Goal: Transaction & Acquisition: Purchase product/service

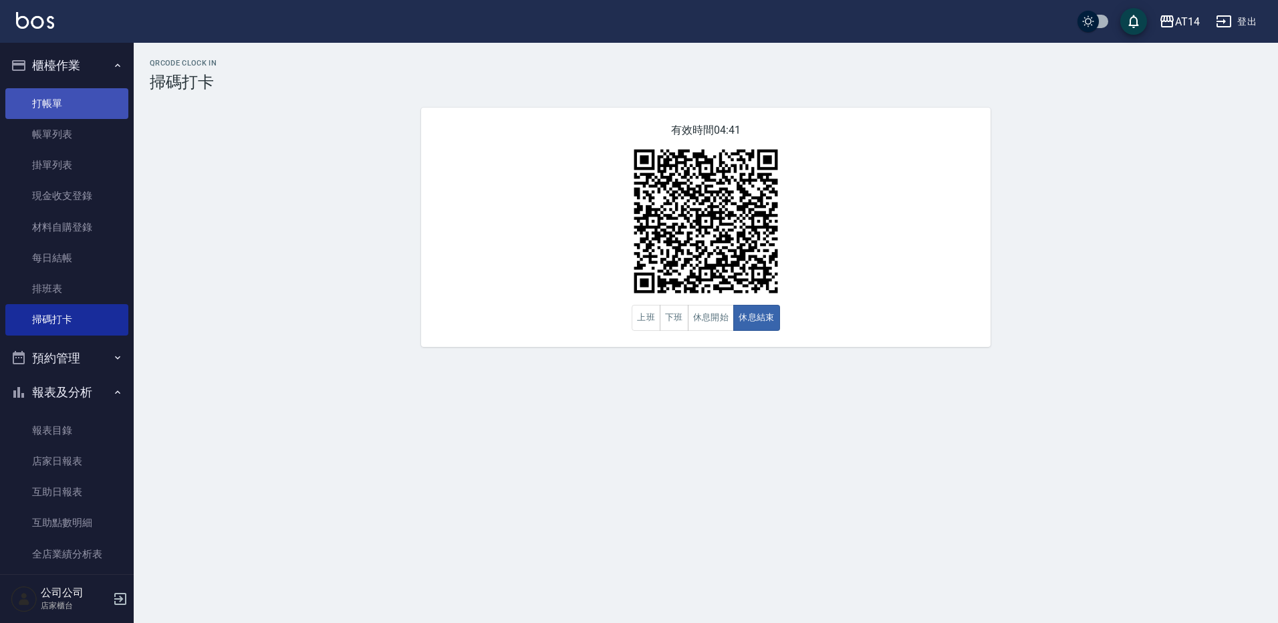
click at [62, 104] on link "打帳單" at bounding box center [66, 103] width 123 height 31
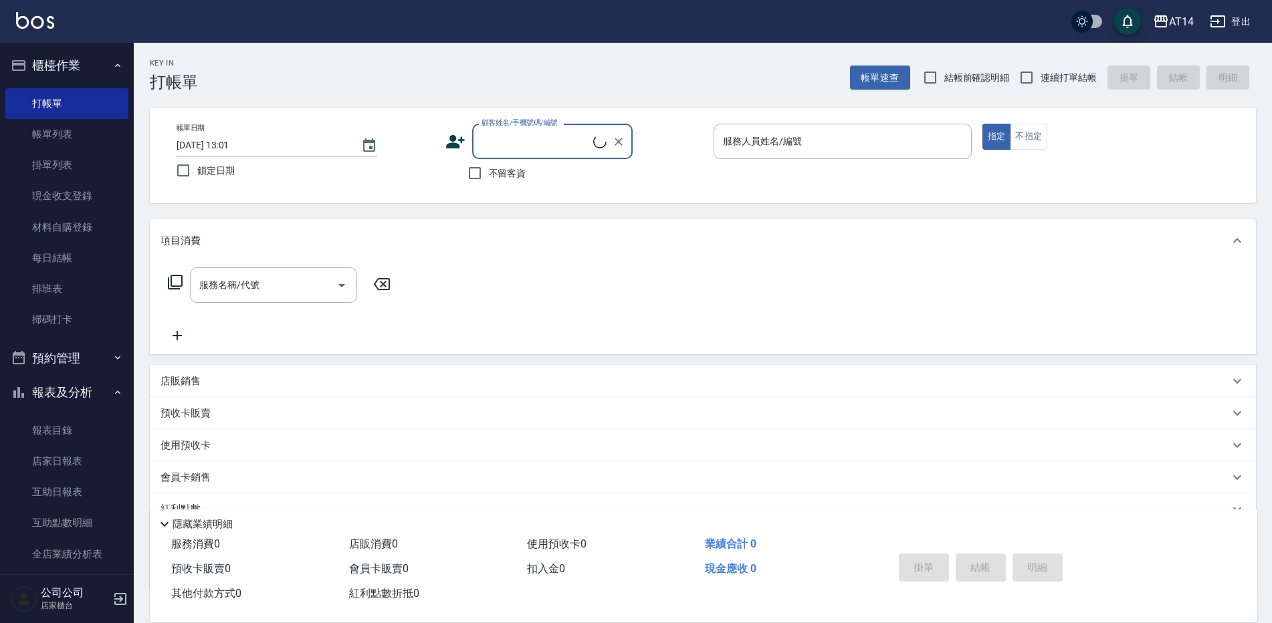
click at [769, 137] on div "服務人員姓名/編號 服務人員姓名/編號" at bounding box center [842, 141] width 258 height 35
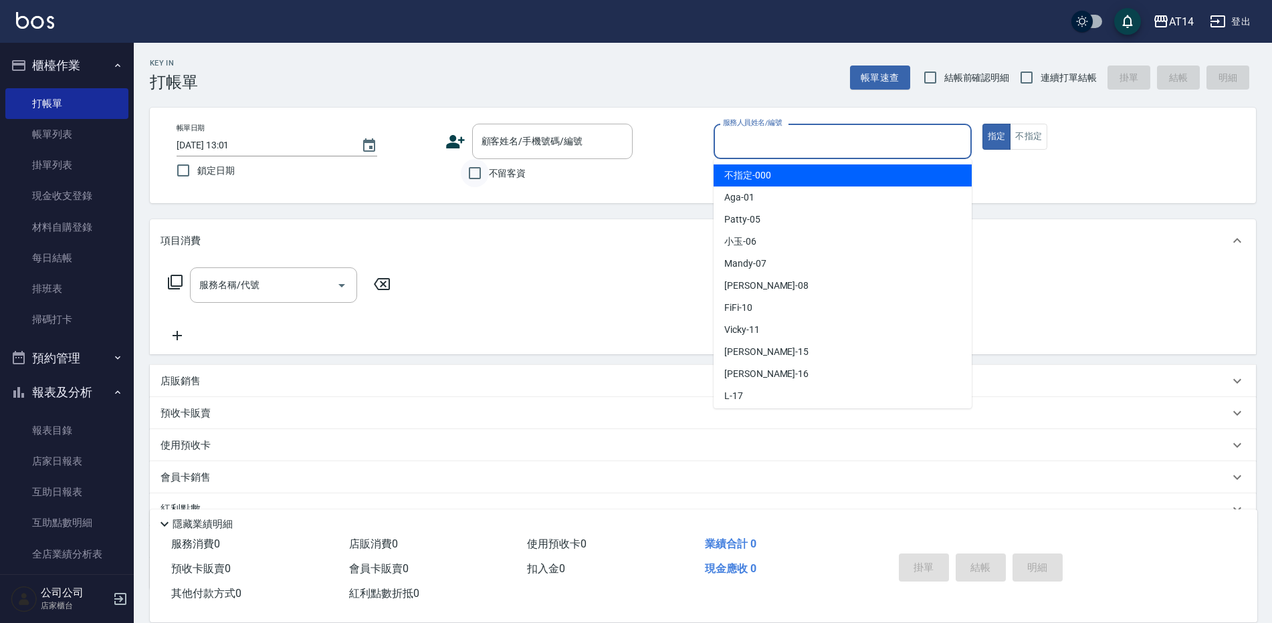
click at [483, 161] on input "不留客資" at bounding box center [475, 173] width 28 height 28
checkbox input "true"
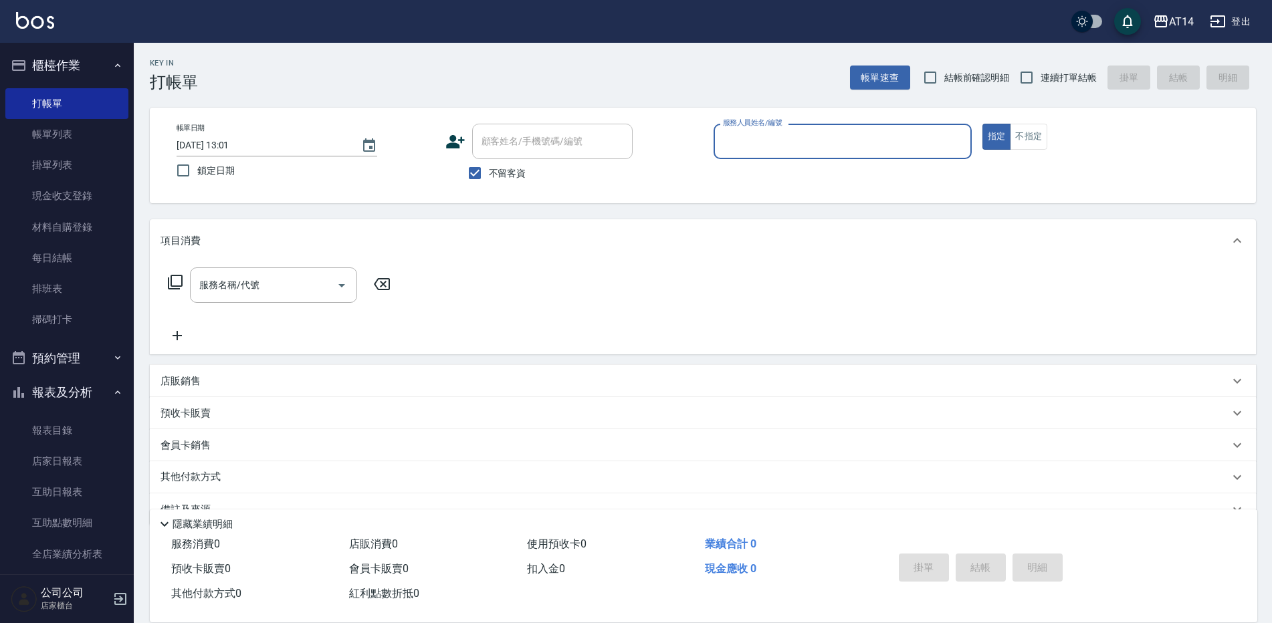
click at [824, 126] on div "服務人員姓名/編號" at bounding box center [842, 141] width 258 height 35
type input "15"
type button "true"
type input "Dora-15"
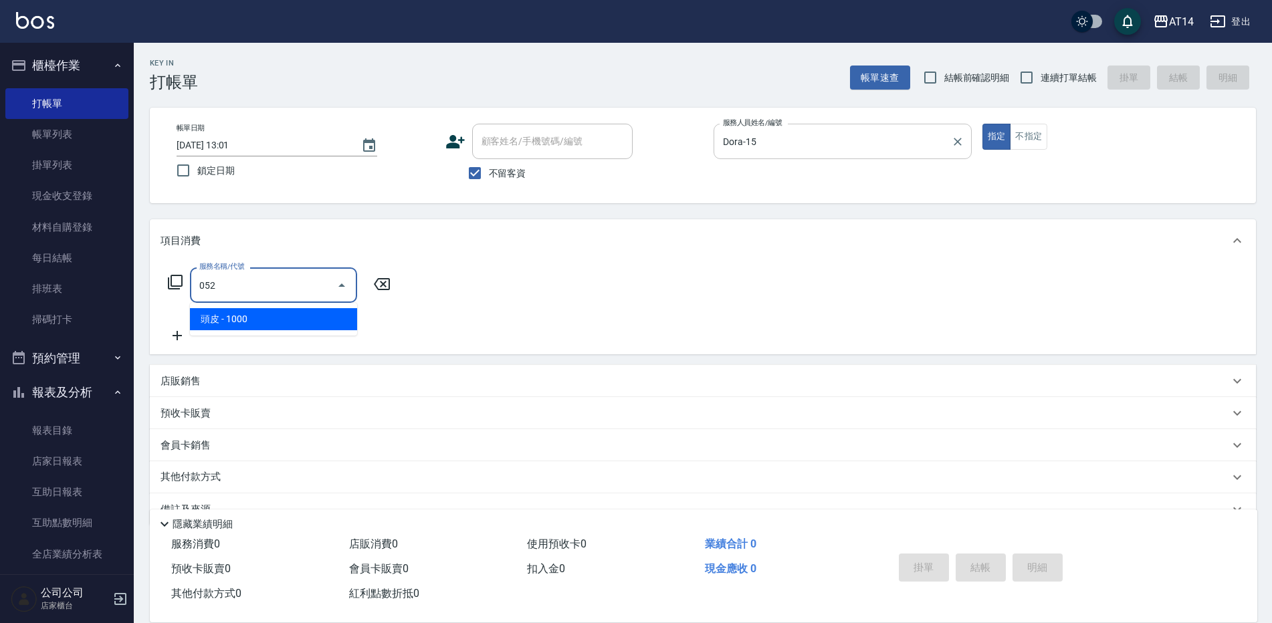
type input "頭皮(052)"
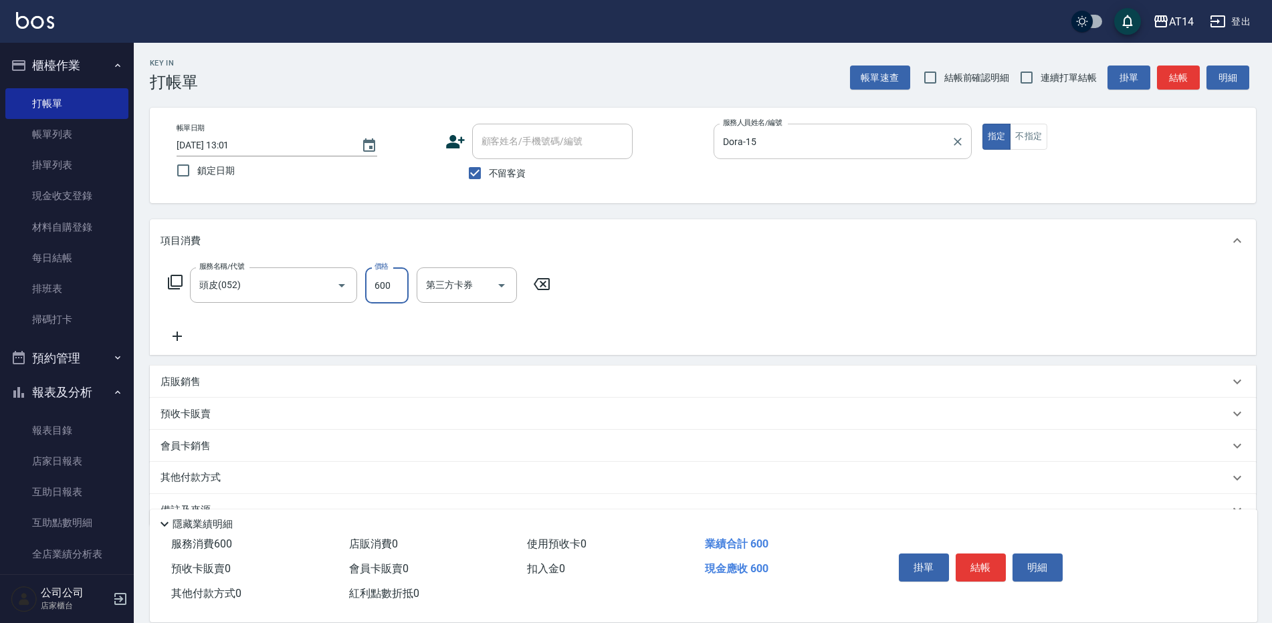
type input "600"
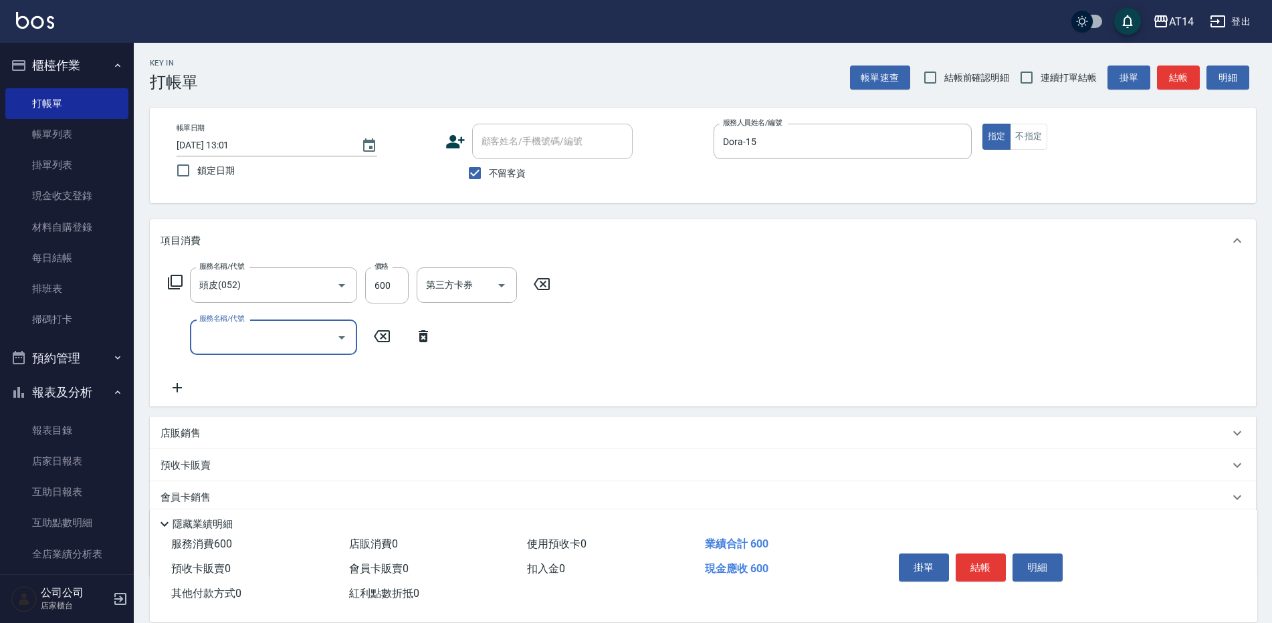
click at [297, 322] on div "服務名稱/代號" at bounding box center [273, 337] width 167 height 35
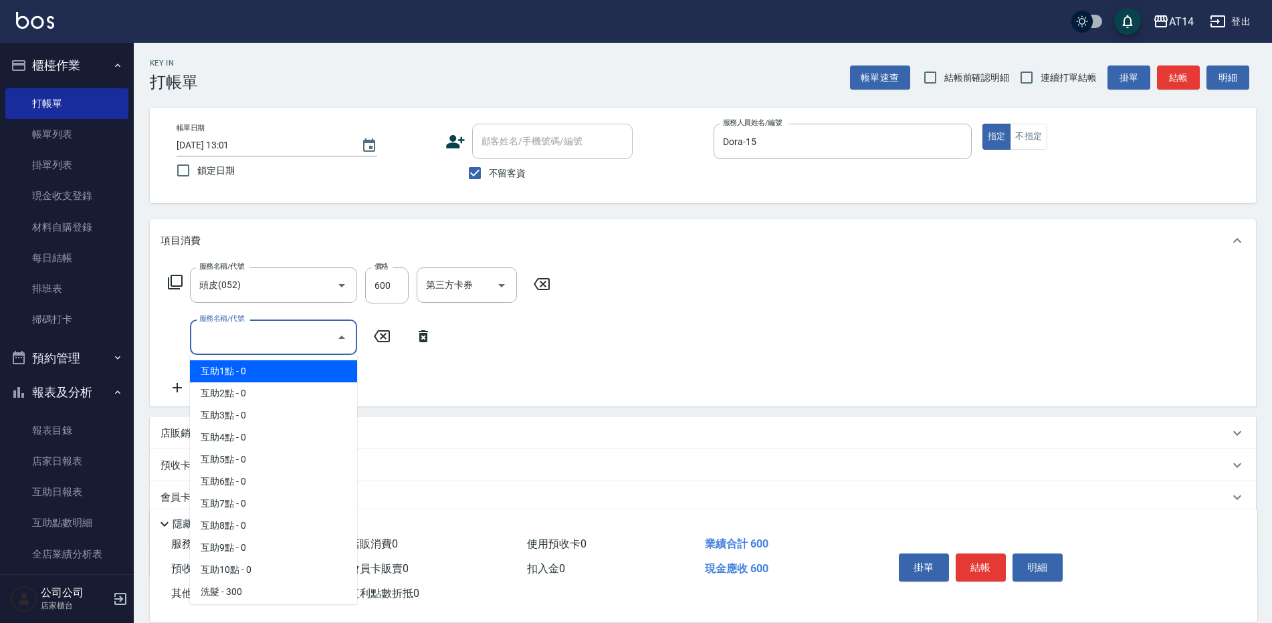
click at [297, 374] on span "互助1點 - 0" at bounding box center [273, 371] width 167 height 22
type input "互助1點(001)"
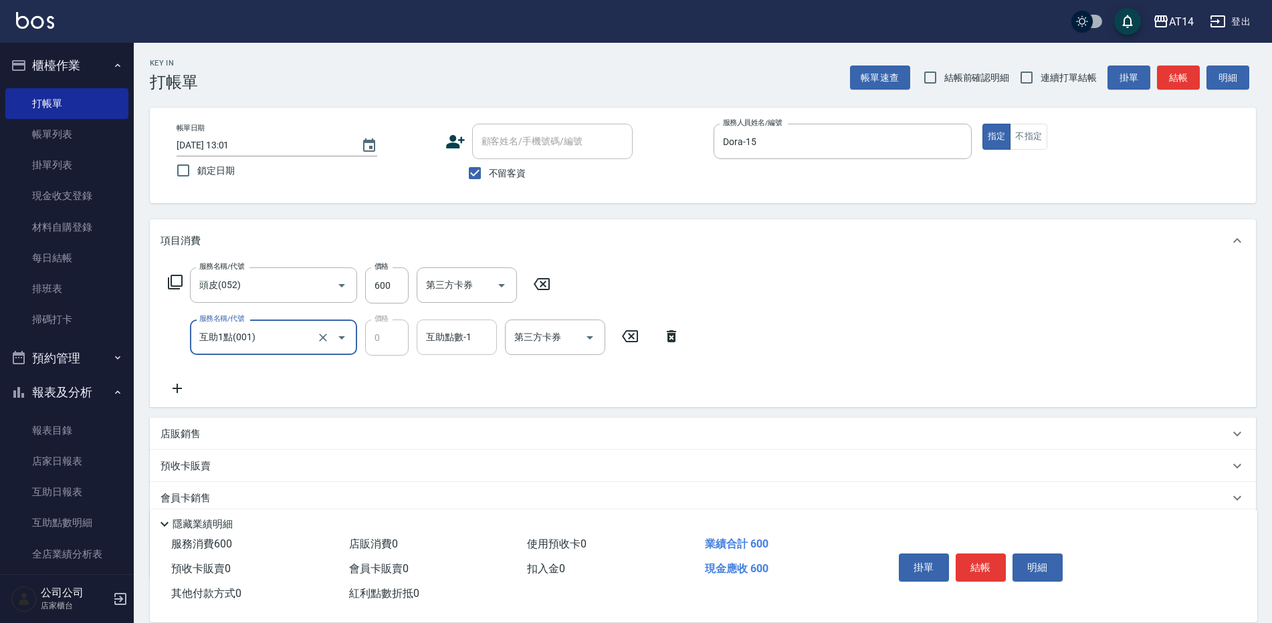
click at [429, 342] on div "互助點數-1 互助點數-1" at bounding box center [456, 337] width 80 height 35
type input "趙苡晴-67"
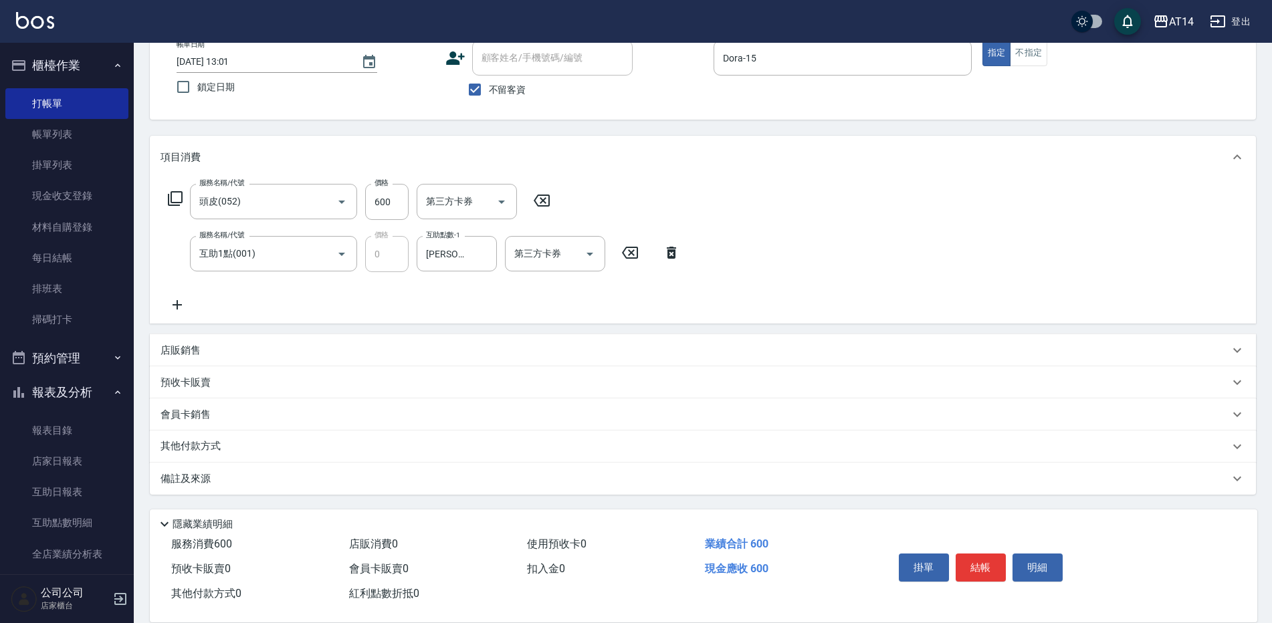
click at [435, 480] on div "備註及來源" at bounding box center [694, 479] width 1068 height 14
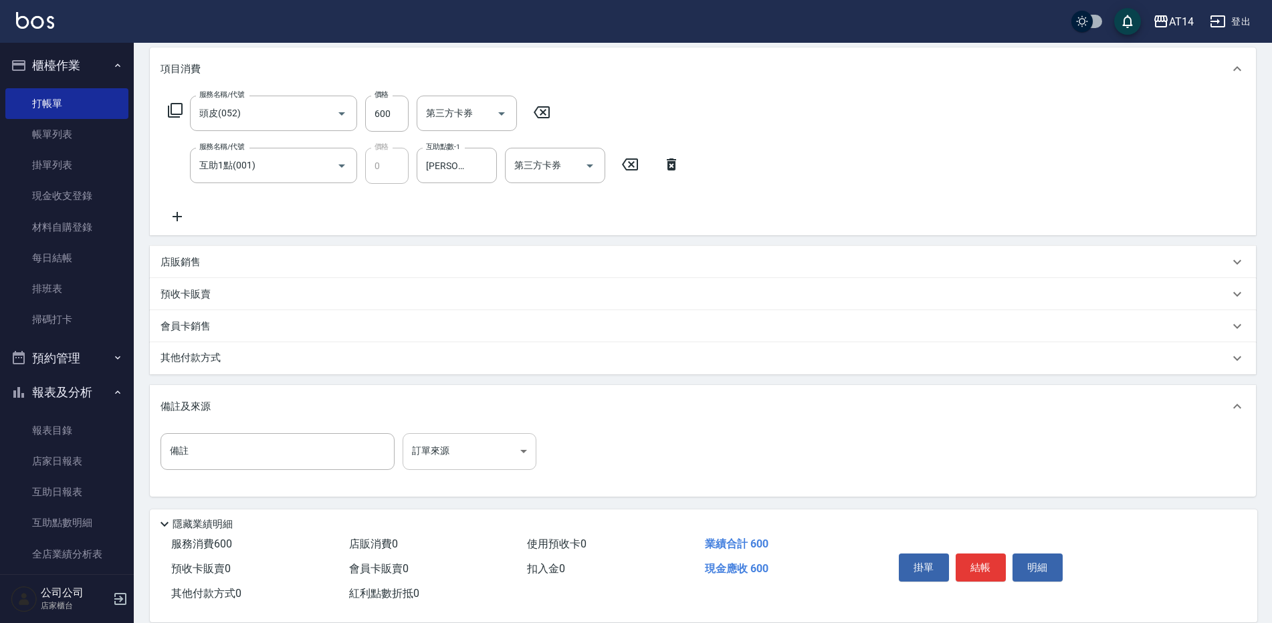
scroll to position [174, 0]
click at [460, 453] on body "AT14 登出 櫃檯作業 打帳單 帳單列表 掛單列表 現金收支登錄 材料自購登錄 每日結帳 排班表 掃碼打卡 預約管理 預約管理 單日預約紀錄 單週預約紀錄 …" at bounding box center [636, 224] width 1272 height 797
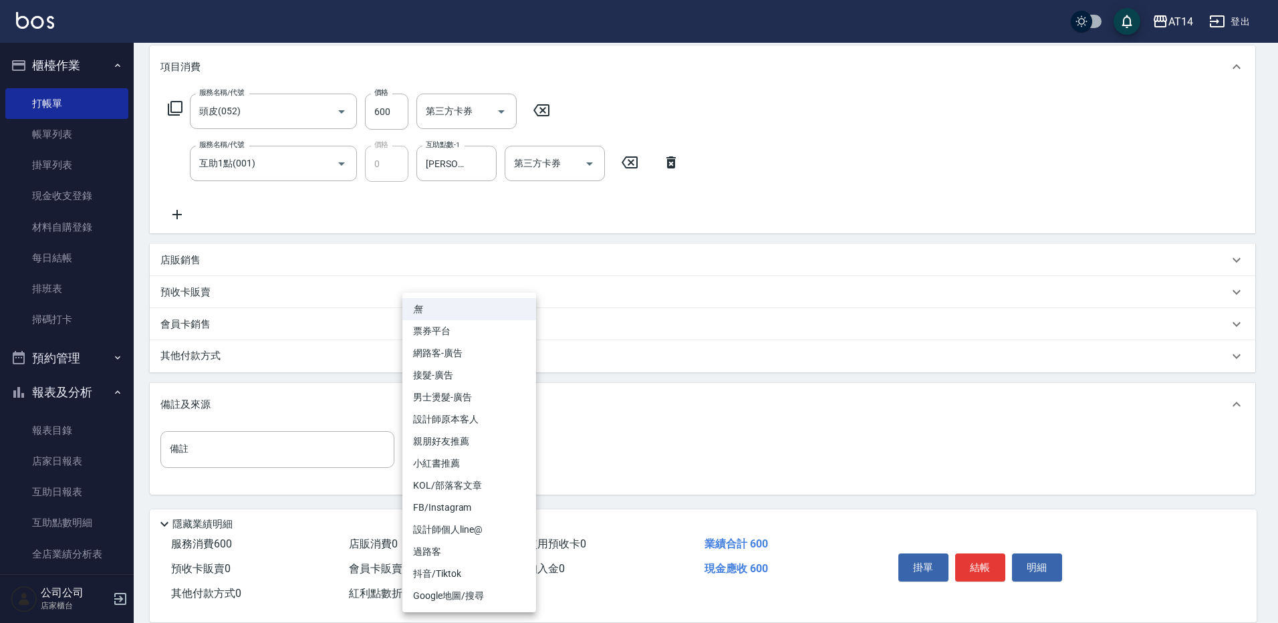
click at [469, 418] on li "設計師原本客人" at bounding box center [469, 419] width 134 height 22
type input "設計師原本客人"
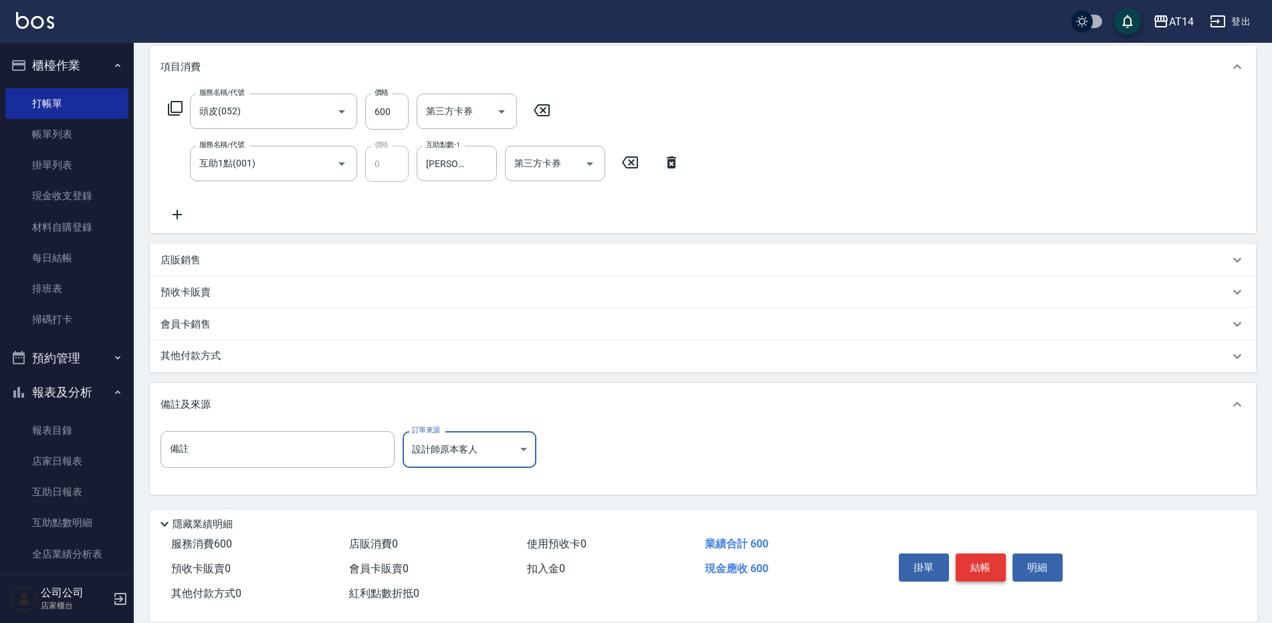
click at [985, 570] on button "結帳" at bounding box center [980, 568] width 50 height 28
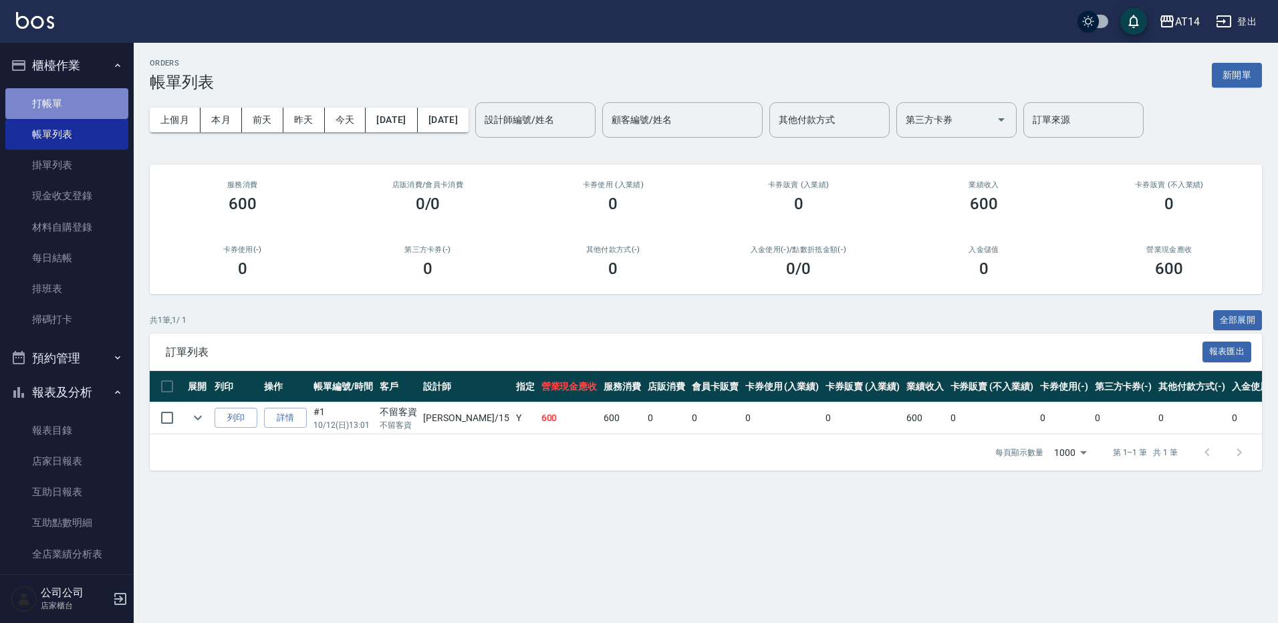
click at [72, 105] on link "打帳單" at bounding box center [66, 103] width 123 height 31
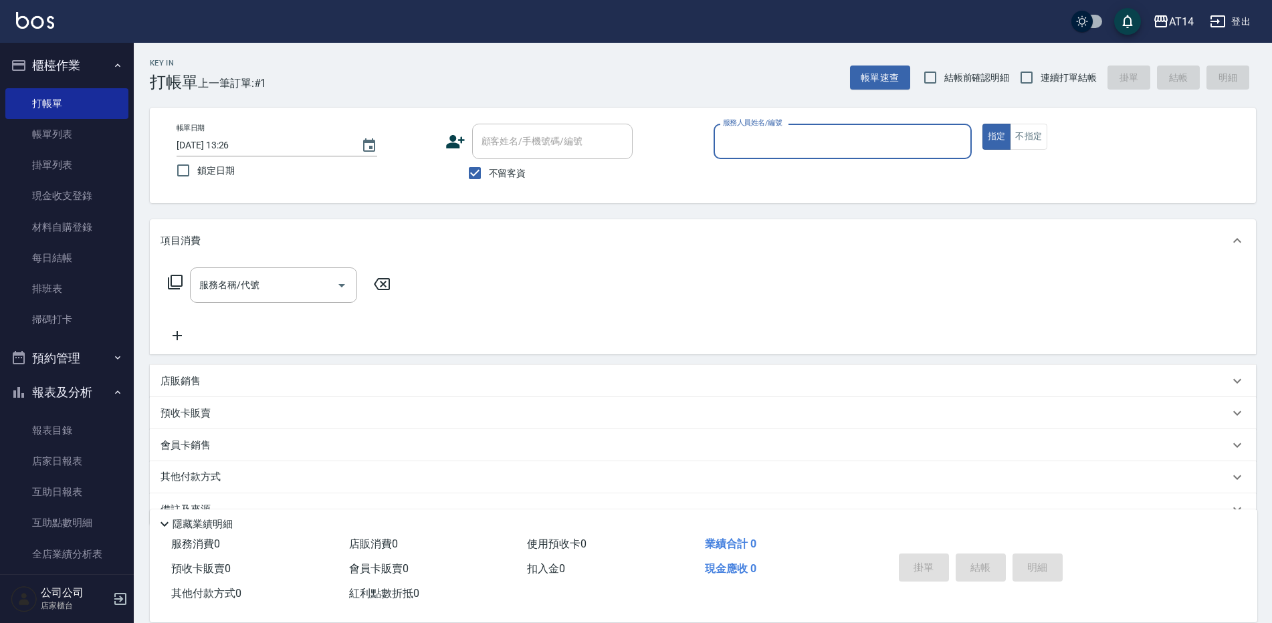
click at [770, 137] on input "服務人員姓名/編號" at bounding box center [842, 141] width 246 height 23
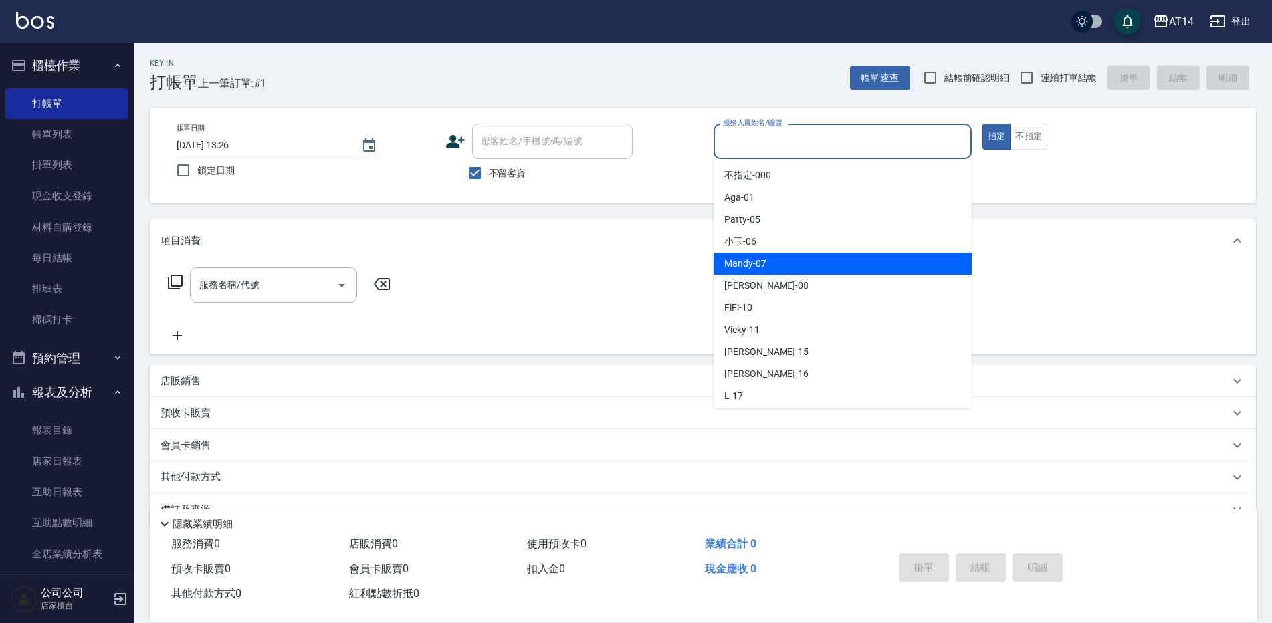
click at [742, 265] on span "Mandy -07" at bounding box center [745, 264] width 42 height 14
type input "Mandy-07"
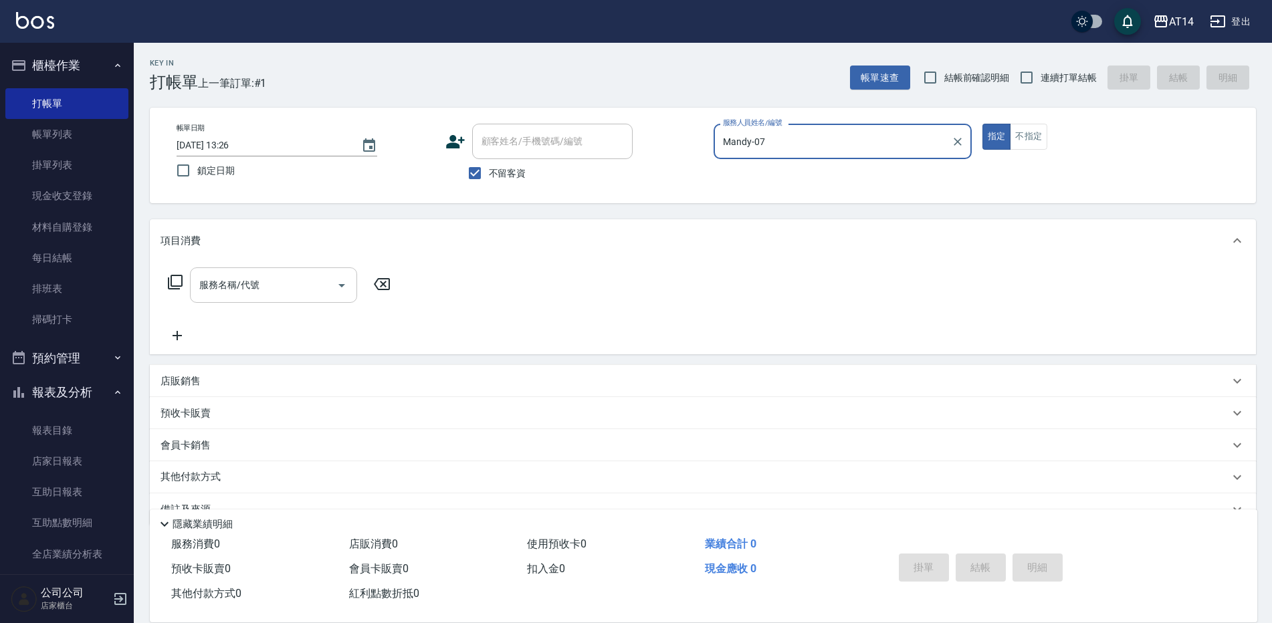
click at [343, 279] on icon "Open" at bounding box center [342, 285] width 16 height 16
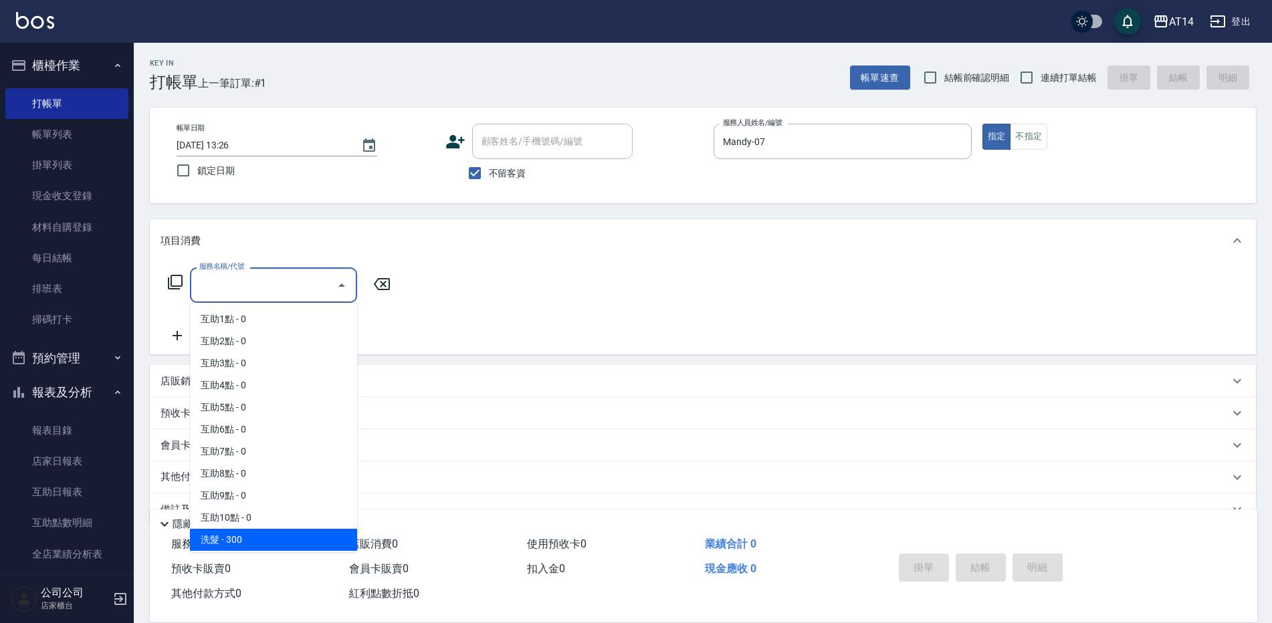
click at [272, 539] on span "洗髮 - 300" at bounding box center [273, 540] width 167 height 22
type input "洗髮(011)"
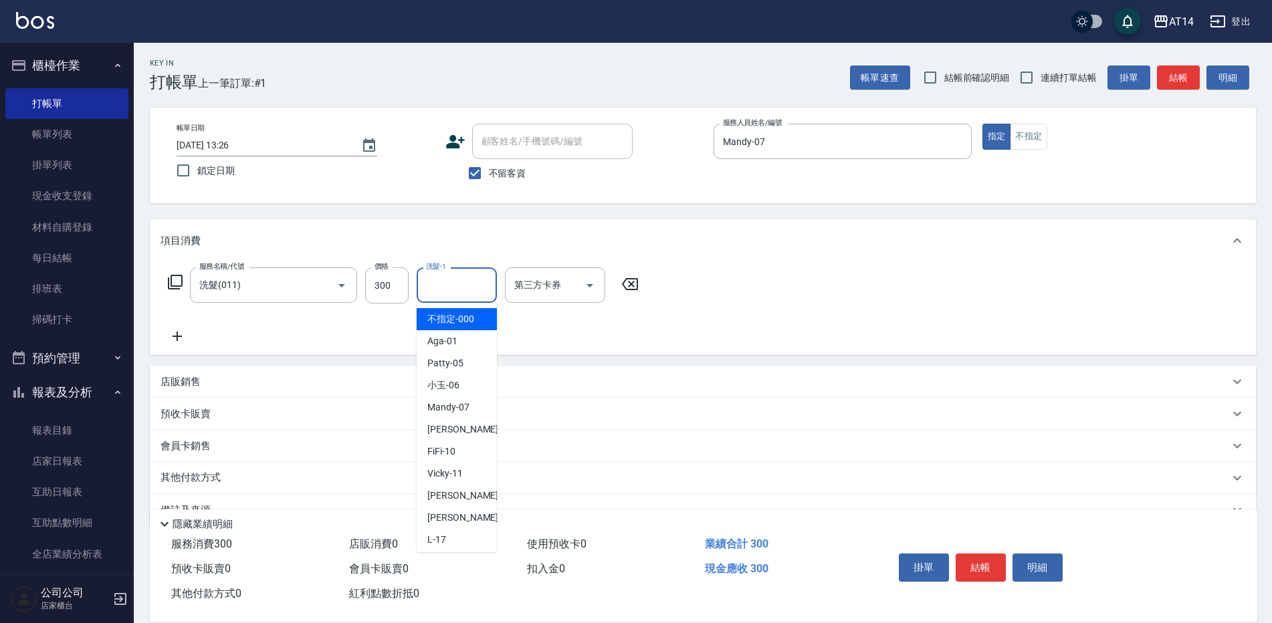
click at [437, 283] on div "洗髮-1 洗髮-1" at bounding box center [456, 284] width 80 height 35
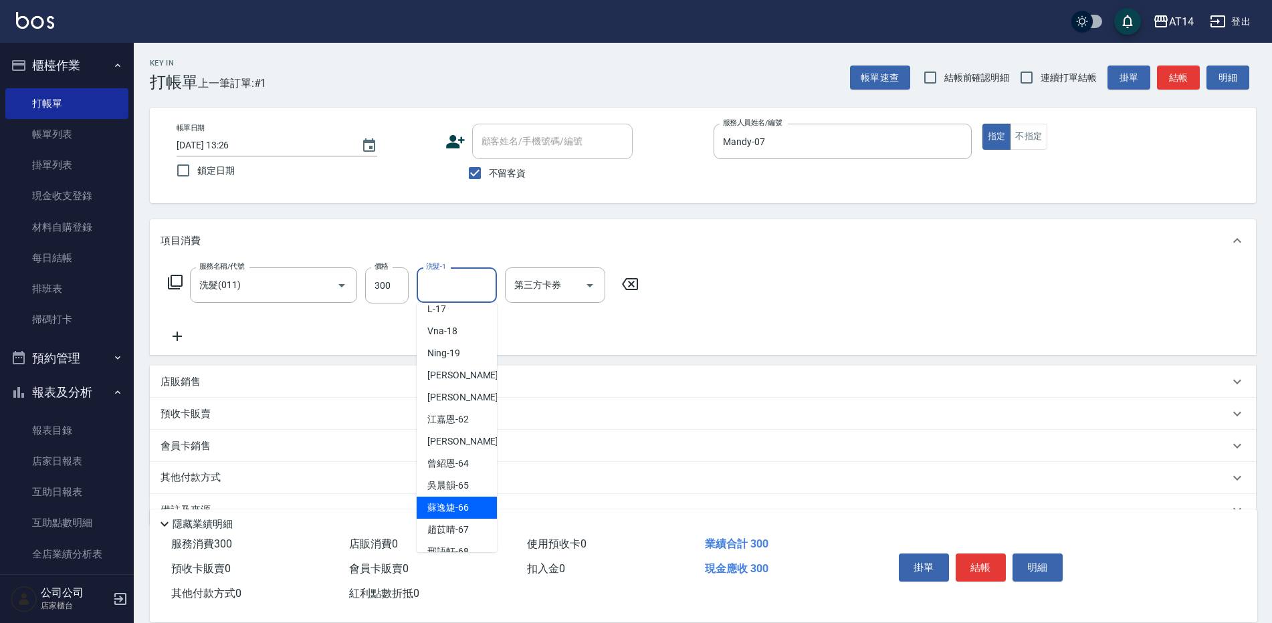
scroll to position [247, 0]
click at [448, 537] on span "邢語軒 -68" at bounding box center [447, 536] width 41 height 14
type input "邢語軒-68"
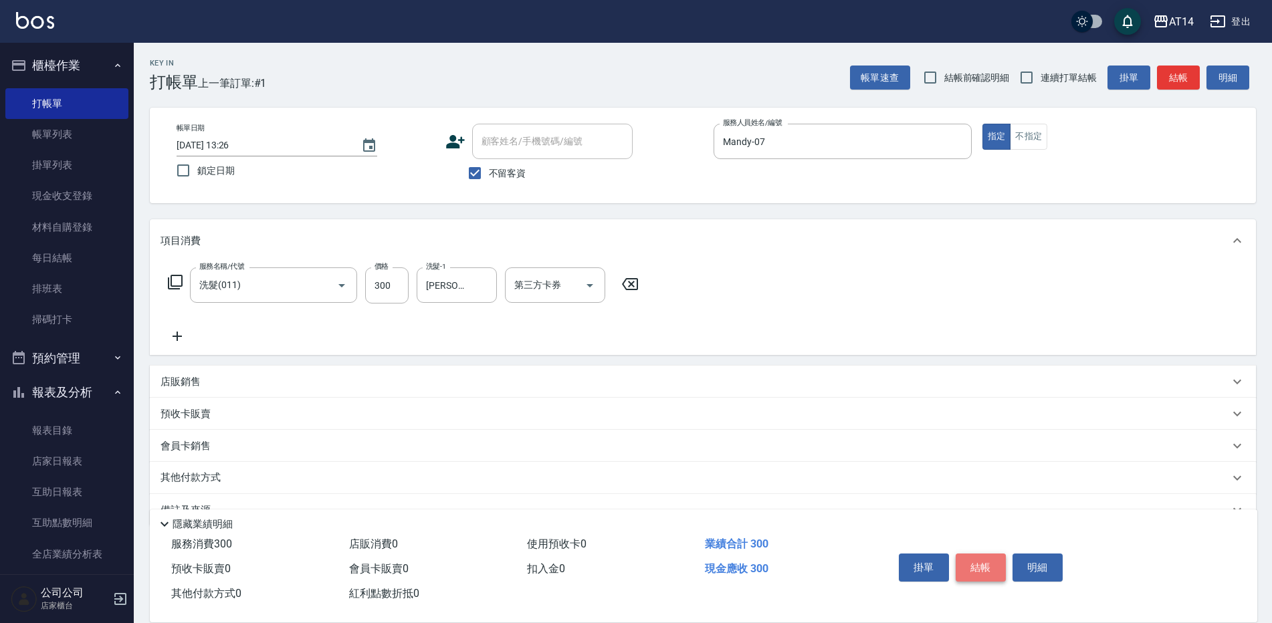
click at [981, 562] on button "結帳" at bounding box center [980, 568] width 50 height 28
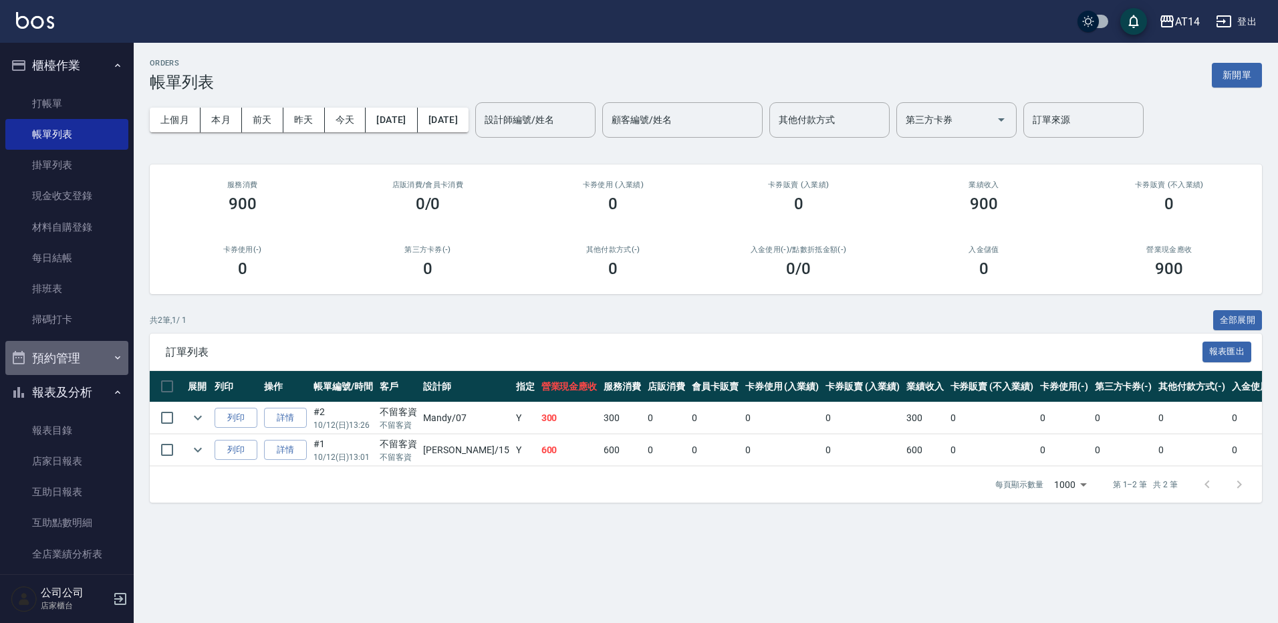
click at [101, 352] on button "預約管理" at bounding box center [66, 358] width 123 height 35
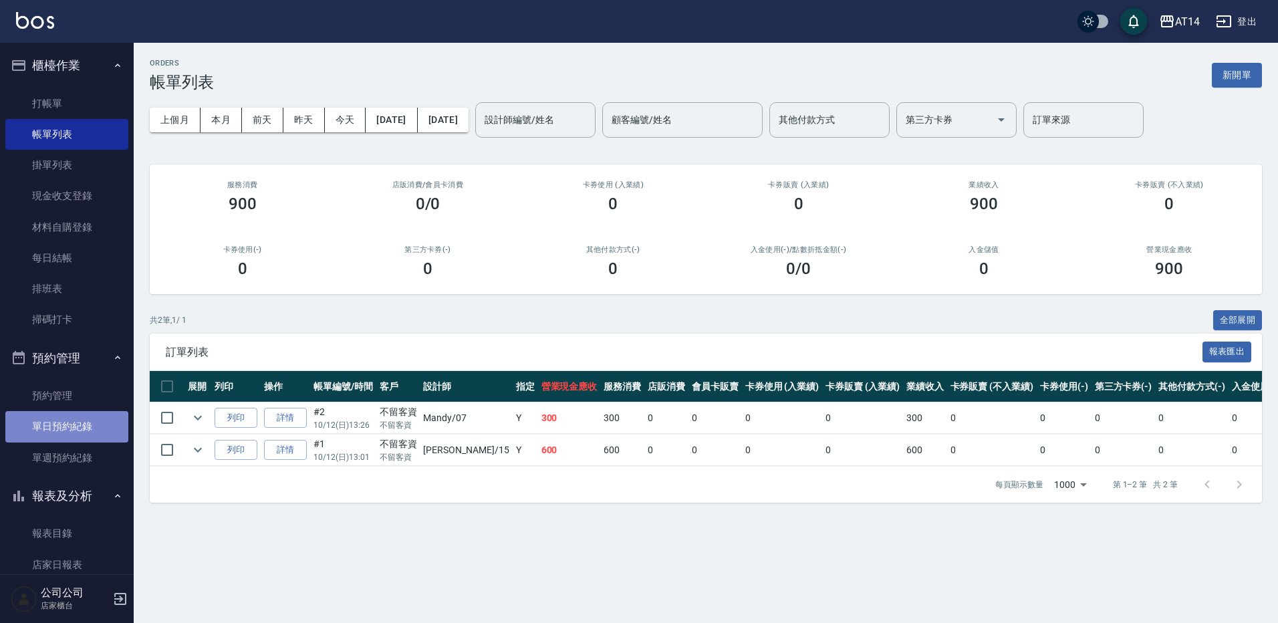
click at [85, 422] on link "單日預約紀錄" at bounding box center [66, 426] width 123 height 31
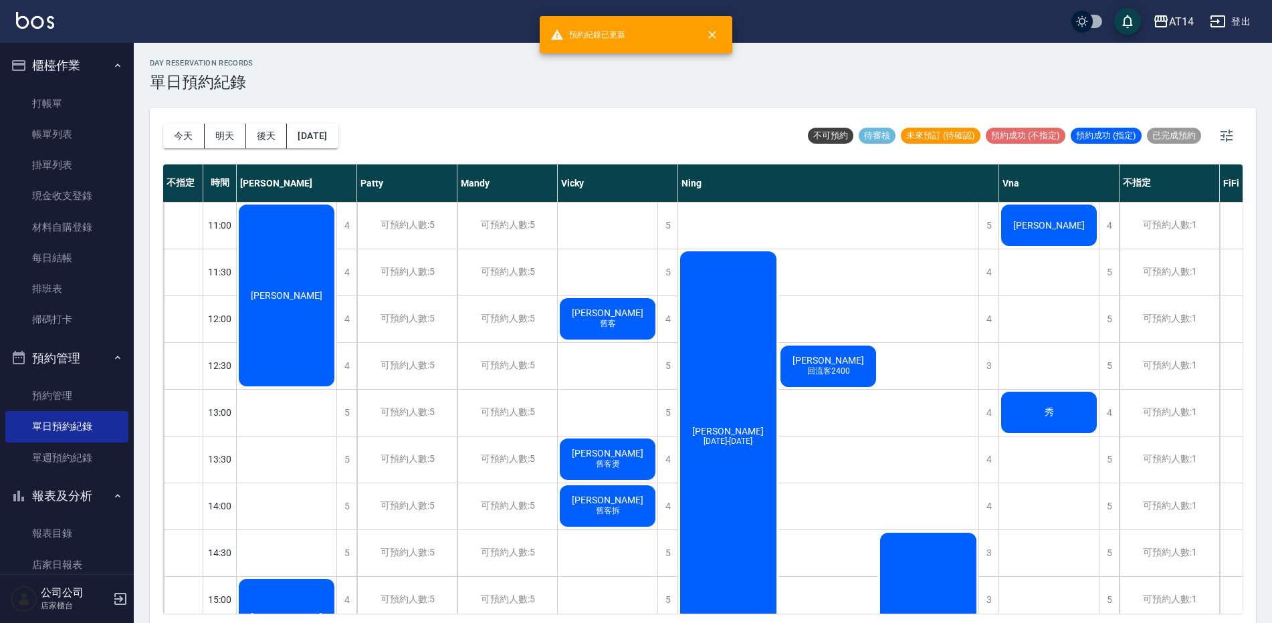
click at [818, 360] on span "[PERSON_NAME]" at bounding box center [828, 360] width 77 height 11
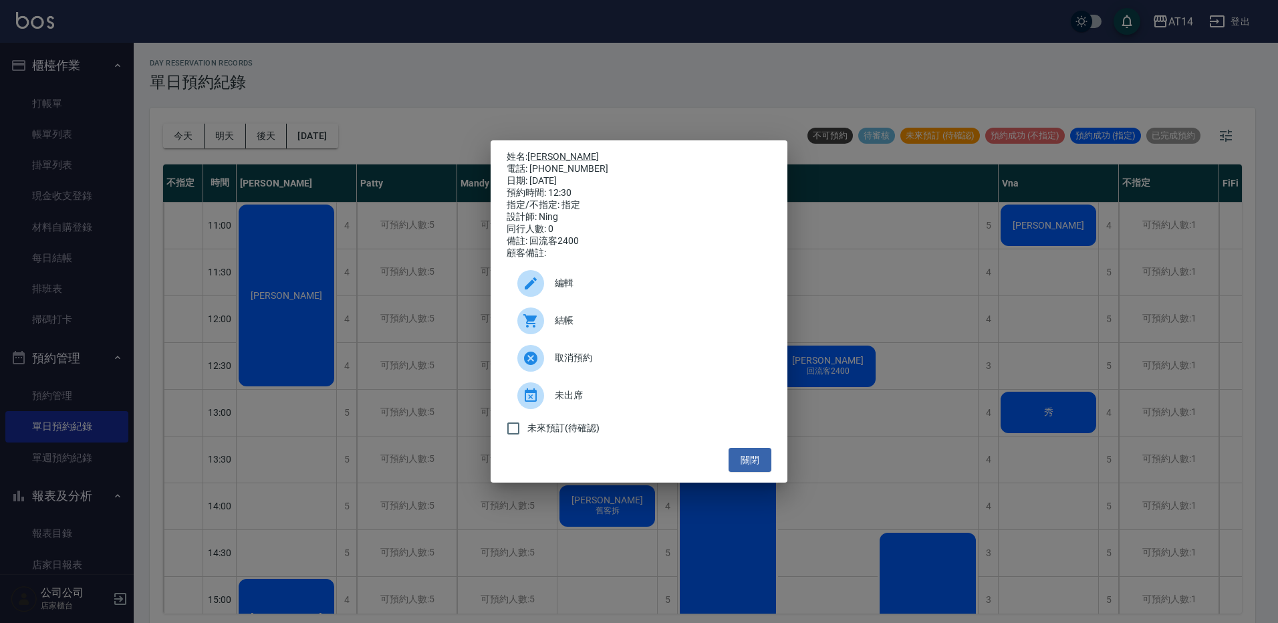
click at [622, 322] on span "結帳" at bounding box center [658, 321] width 206 height 14
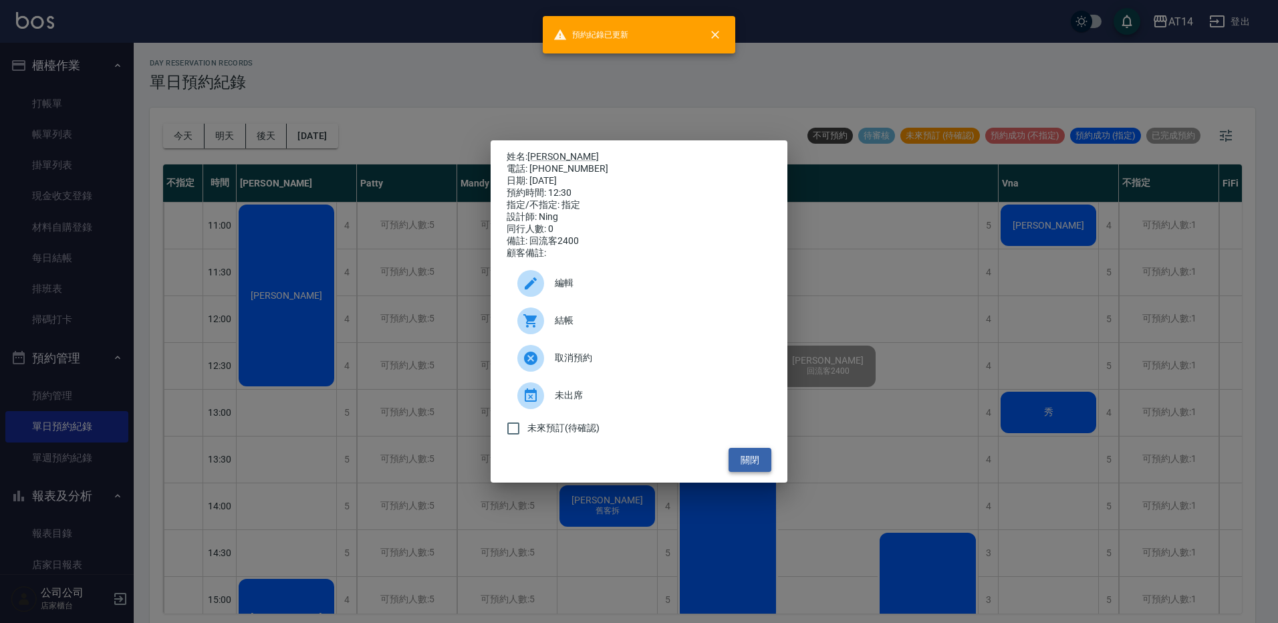
click at [747, 459] on button "關閉" at bounding box center [750, 460] width 43 height 25
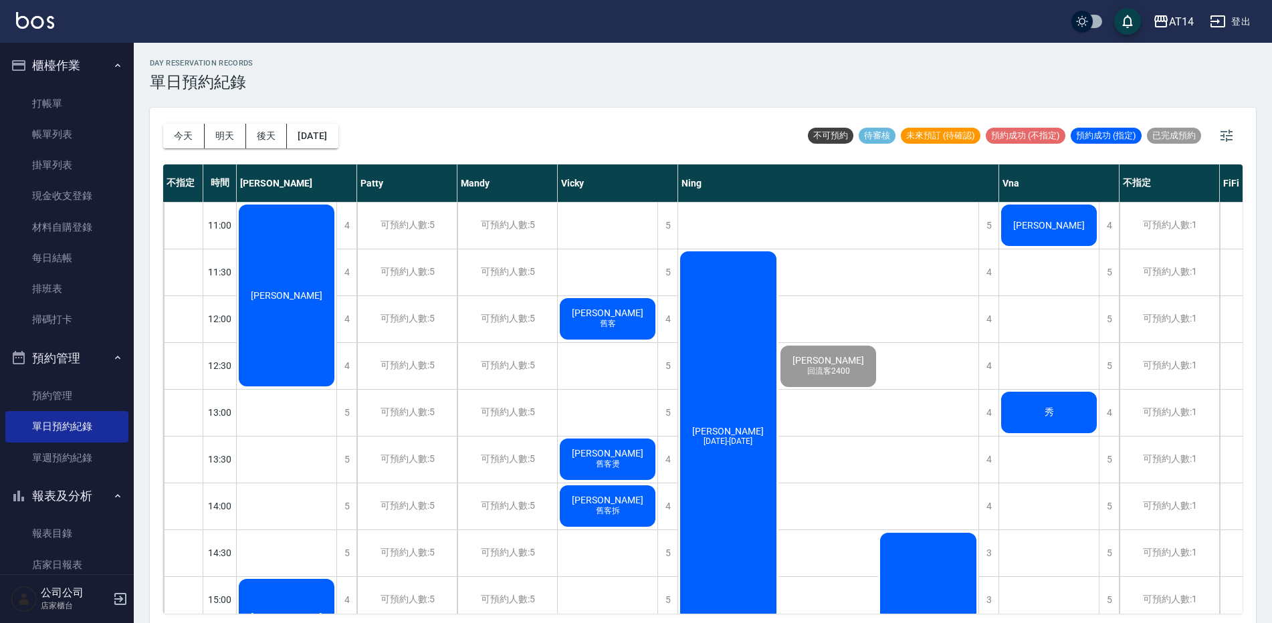
click at [746, 490] on div "謝昱瑄 1299-1899" at bounding box center [728, 435] width 100 height 373
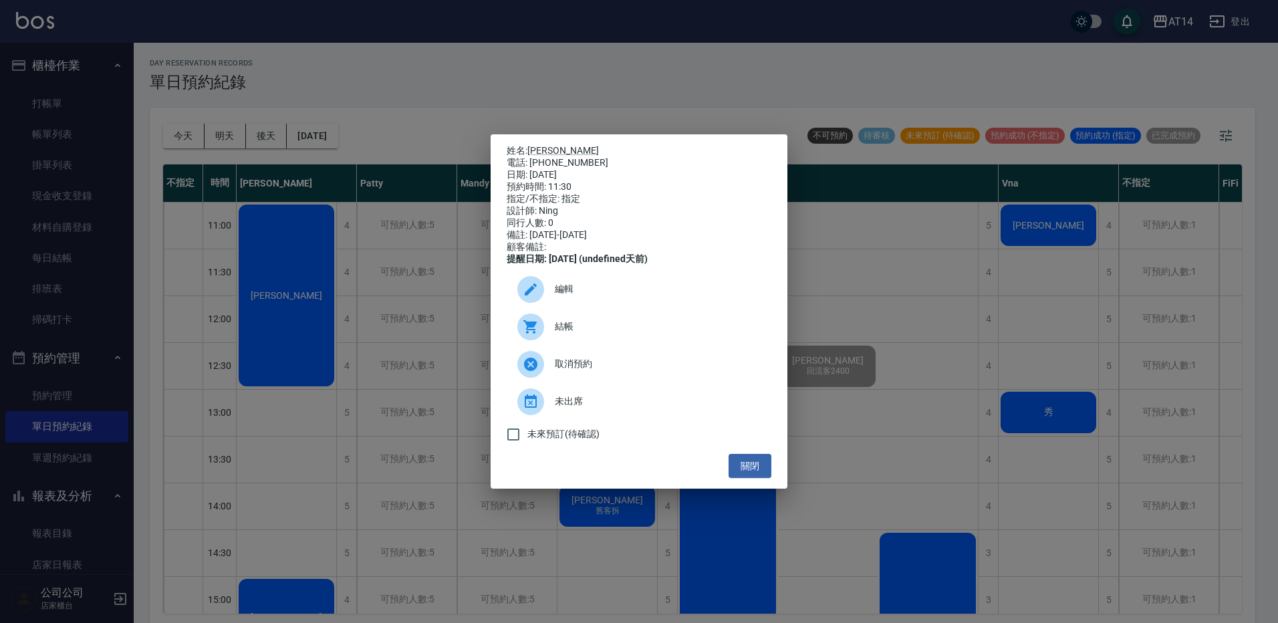
click at [606, 334] on span "結帳" at bounding box center [658, 327] width 206 height 14
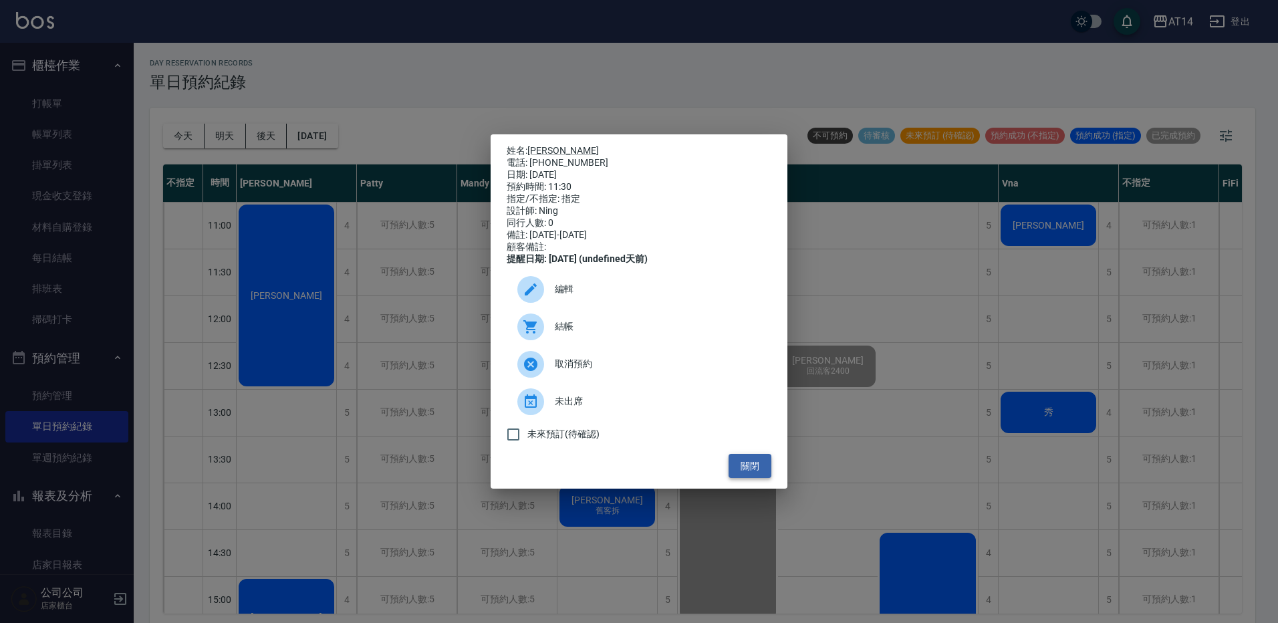
click at [735, 471] on button "關閉" at bounding box center [750, 466] width 43 height 25
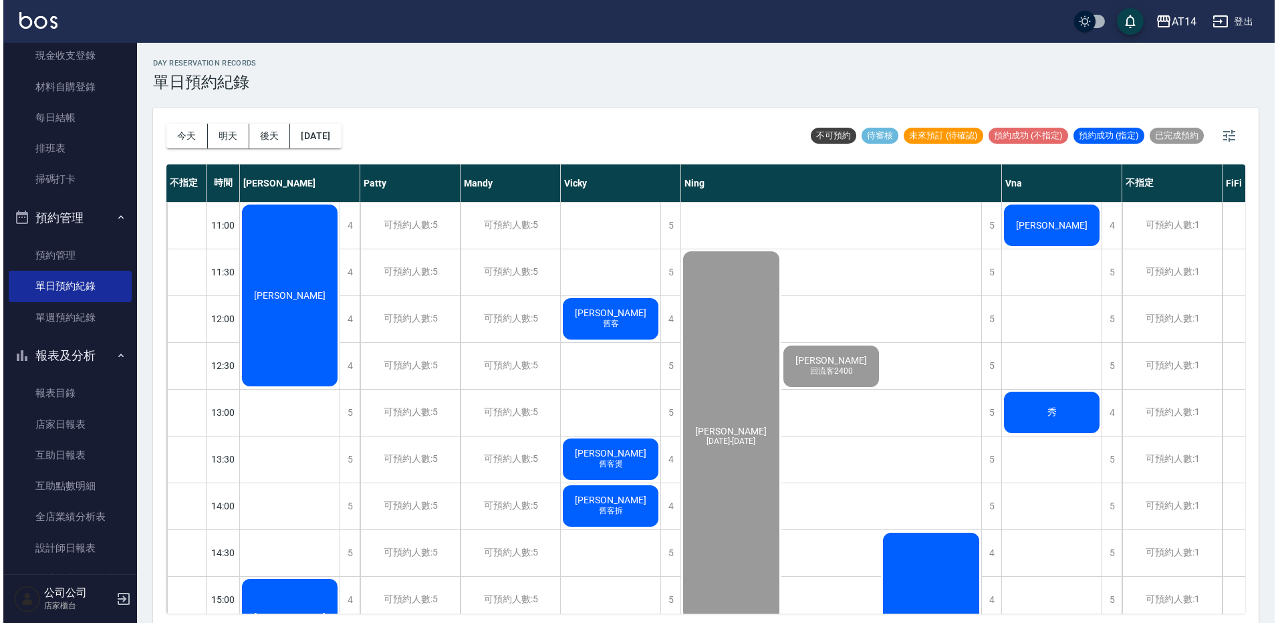
scroll to position [267, 0]
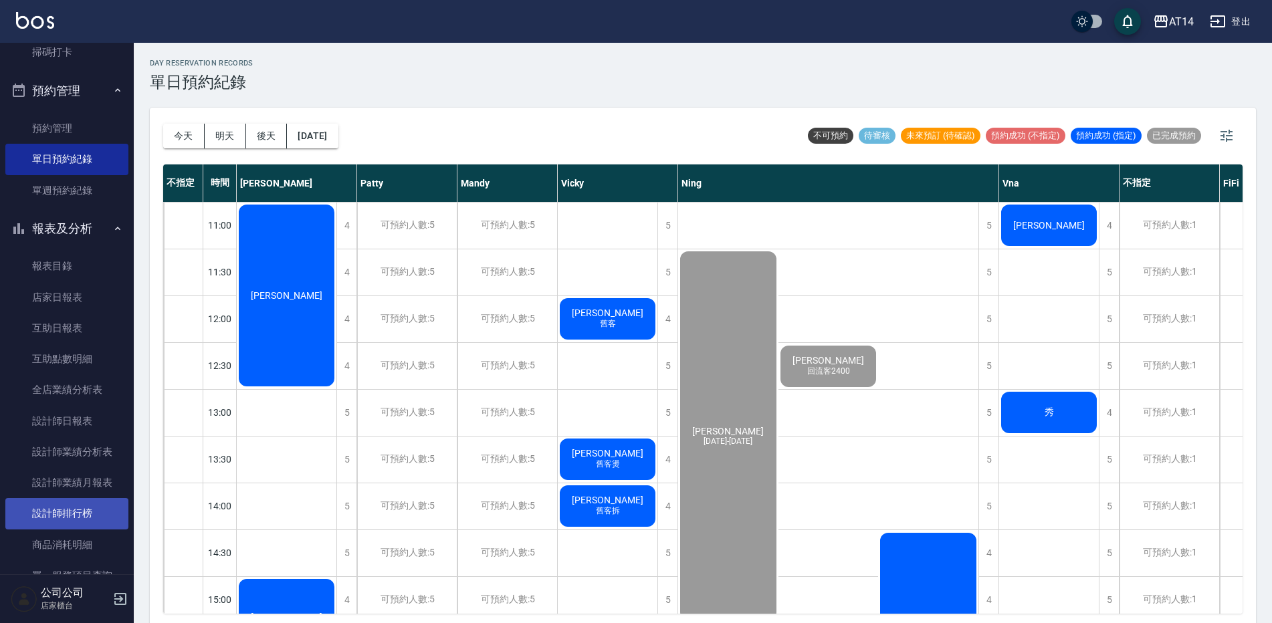
click at [86, 514] on link "設計師排行榜" at bounding box center [66, 513] width 123 height 31
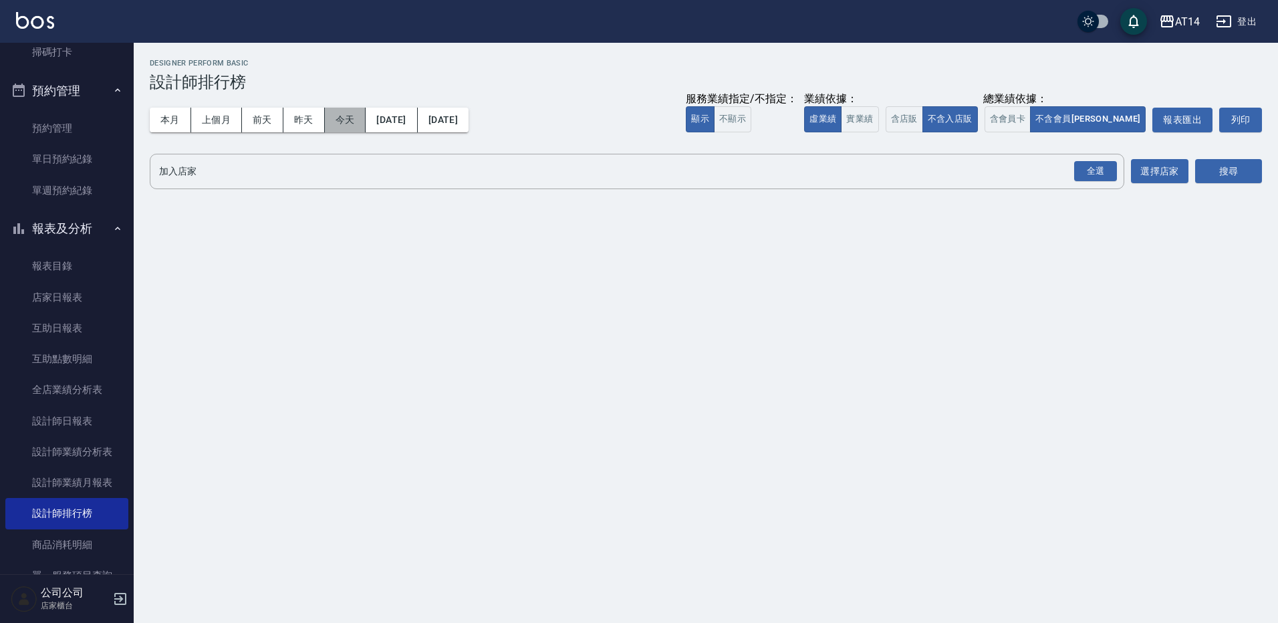
click at [339, 122] on button "今天" at bounding box center [345, 120] width 41 height 25
click at [1096, 172] on div "全選" at bounding box center [1095, 171] width 43 height 21
click at [1241, 174] on button "搜尋" at bounding box center [1228, 172] width 67 height 25
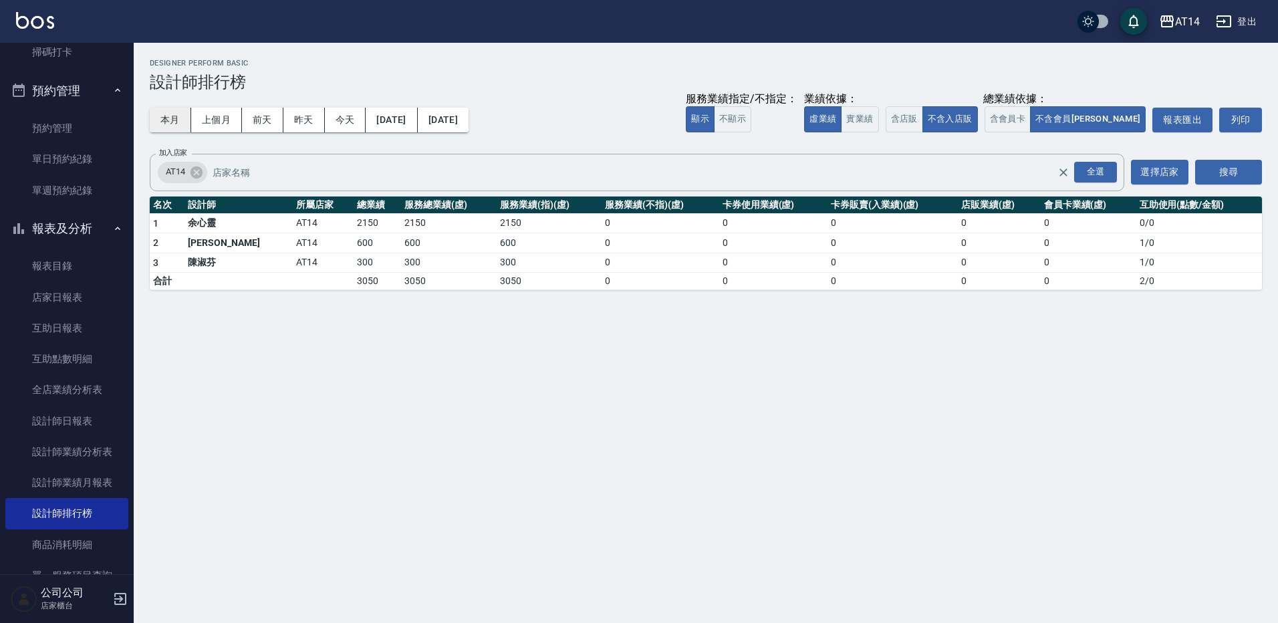
click at [178, 118] on button "本月" at bounding box center [170, 120] width 41 height 25
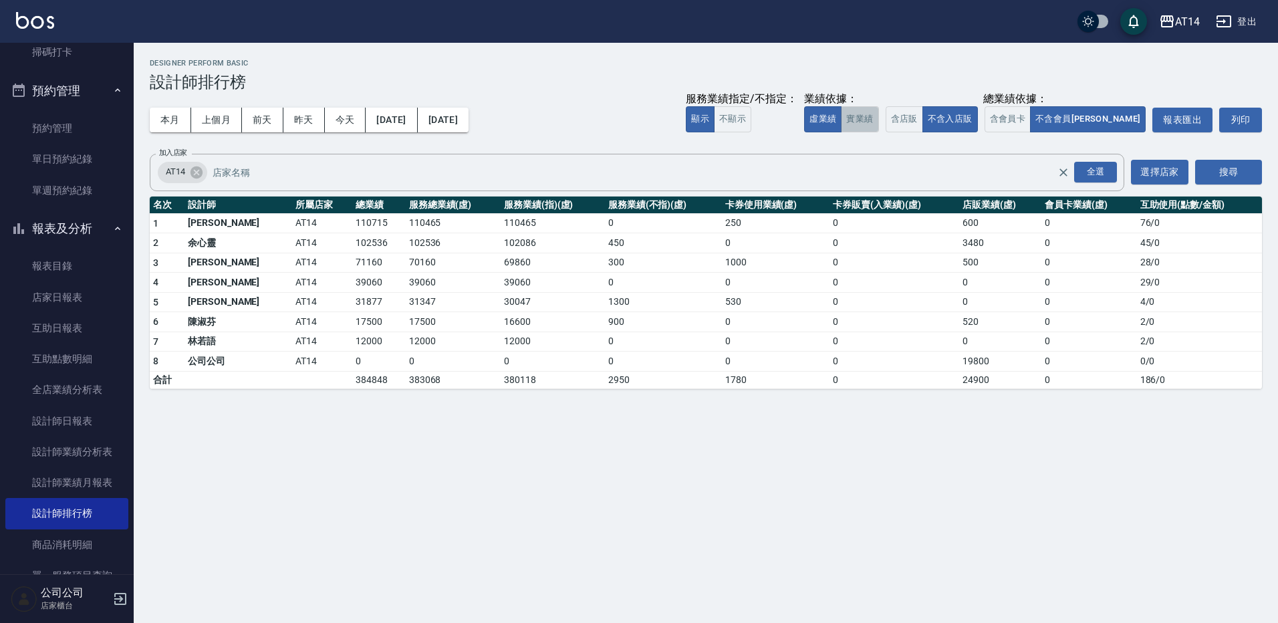
click at [878, 117] on button "實業績" at bounding box center [859, 119] width 37 height 26
click at [923, 119] on button "含店販" at bounding box center [904, 119] width 37 height 26
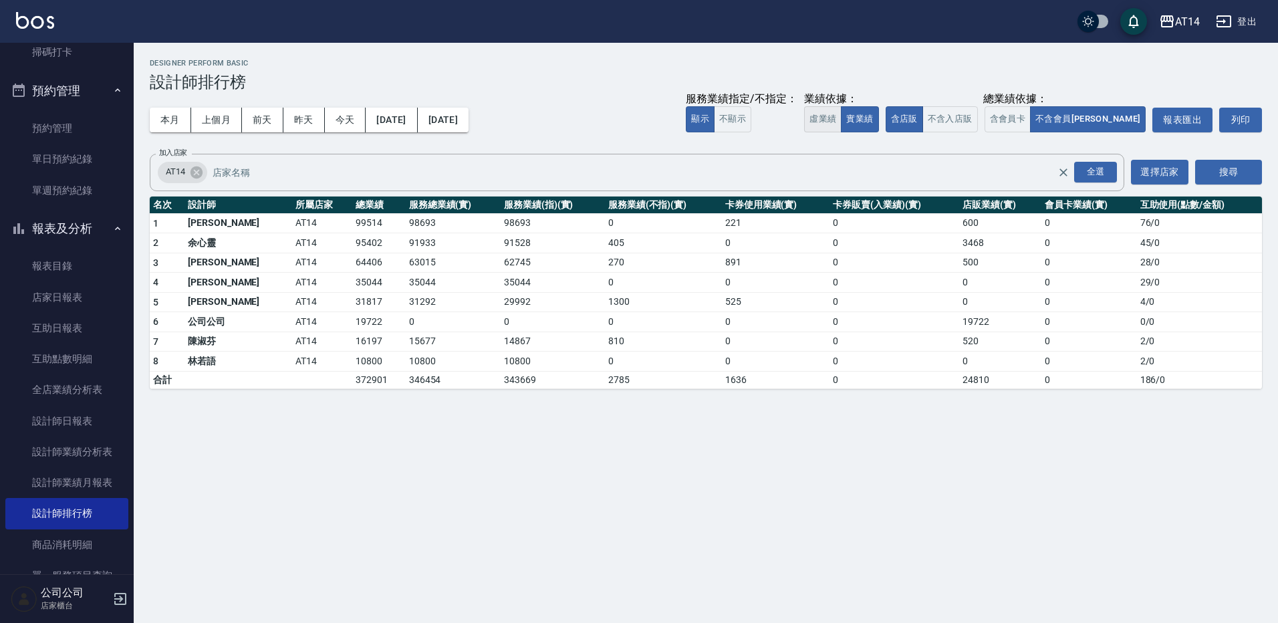
click at [842, 115] on button "虛業績" at bounding box center [822, 119] width 37 height 26
click at [978, 122] on button "不含入店販" at bounding box center [950, 119] width 55 height 26
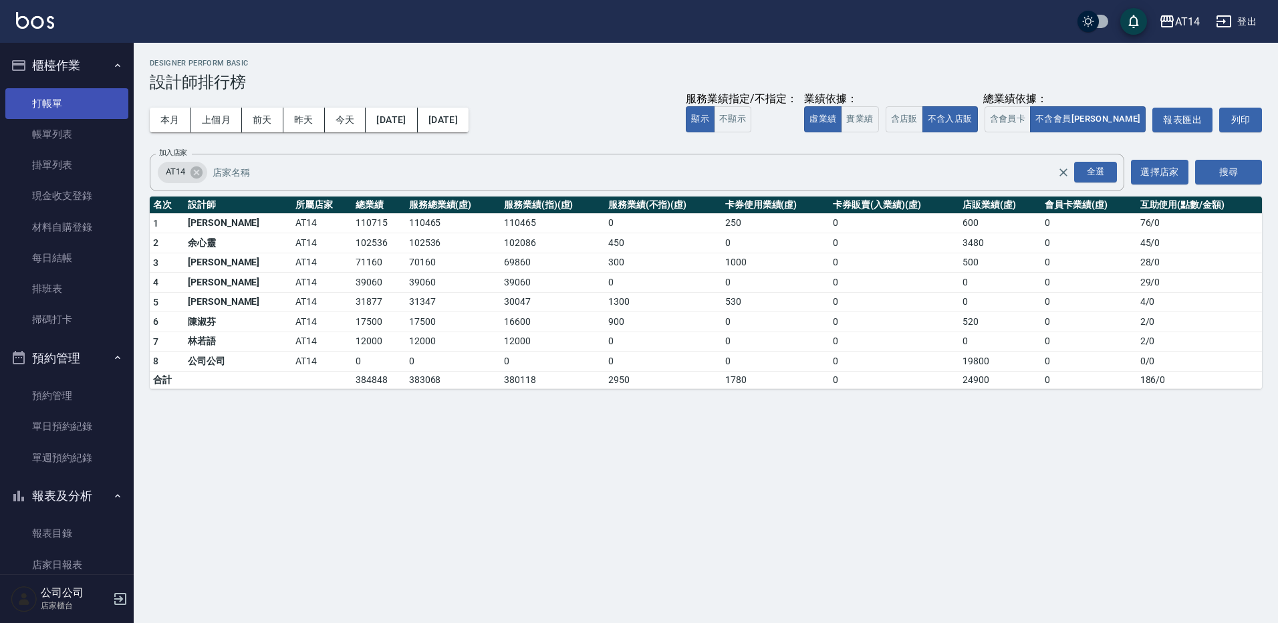
click at [68, 98] on link "打帳單" at bounding box center [66, 103] width 123 height 31
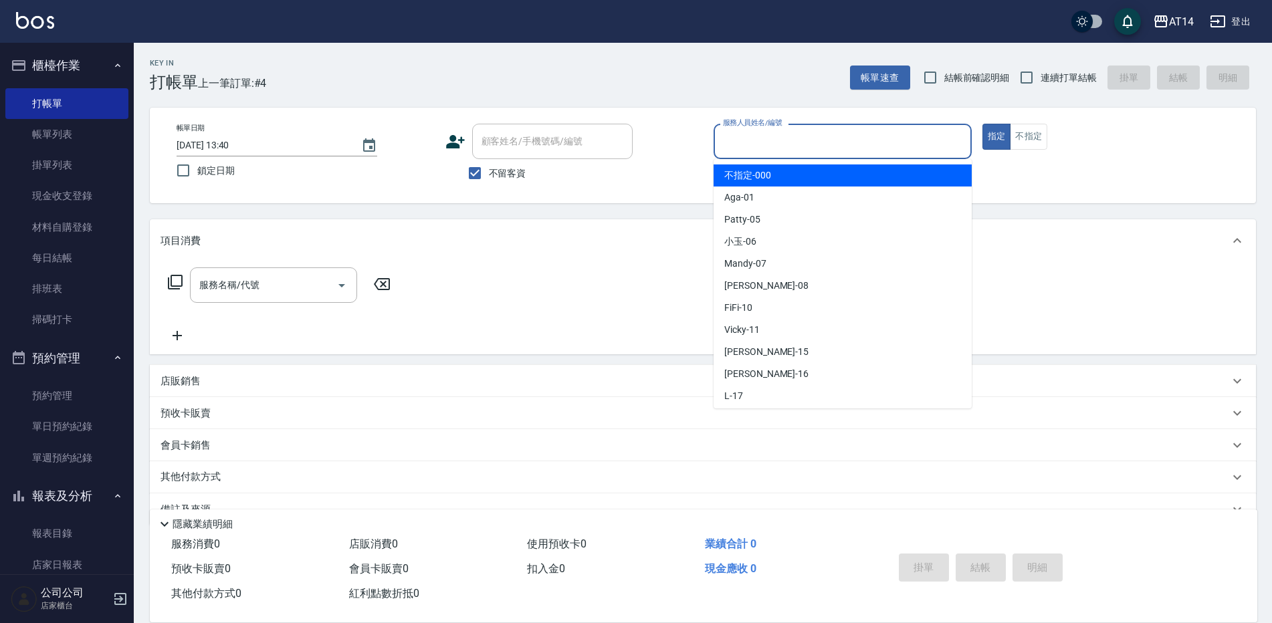
click at [808, 147] on input "服務人員姓名/編號" at bounding box center [842, 141] width 246 height 23
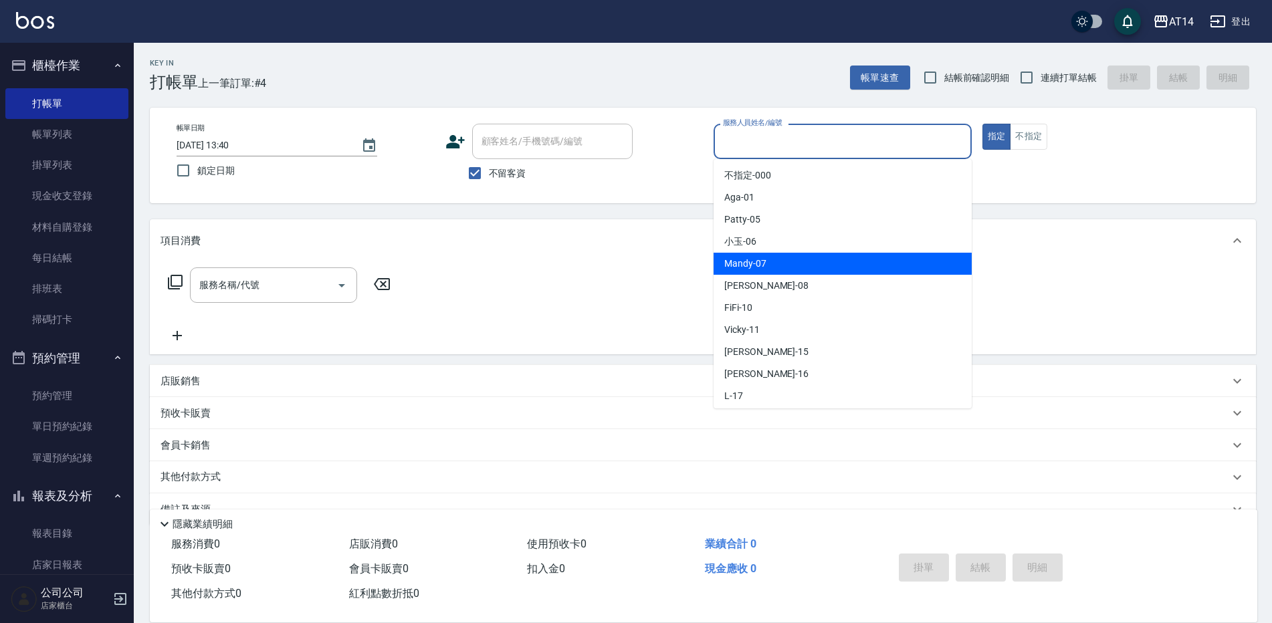
click at [760, 261] on span "Mandy -07" at bounding box center [745, 264] width 42 height 14
type input "Mandy-07"
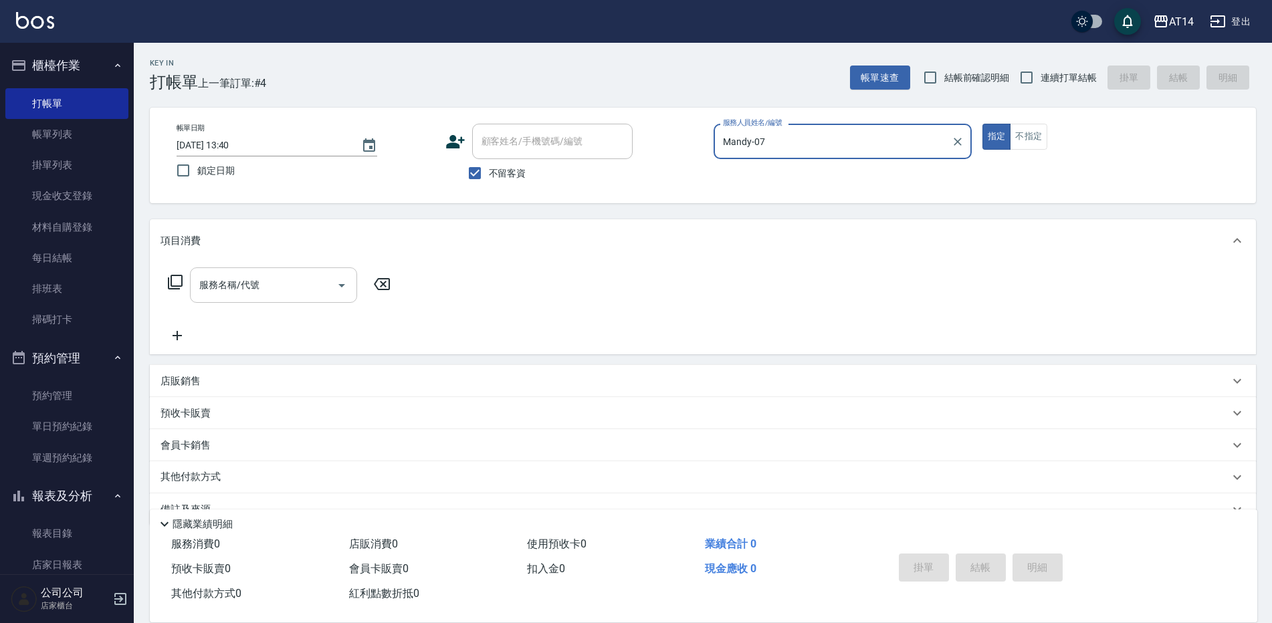
click at [336, 290] on icon "Open" at bounding box center [342, 285] width 16 height 16
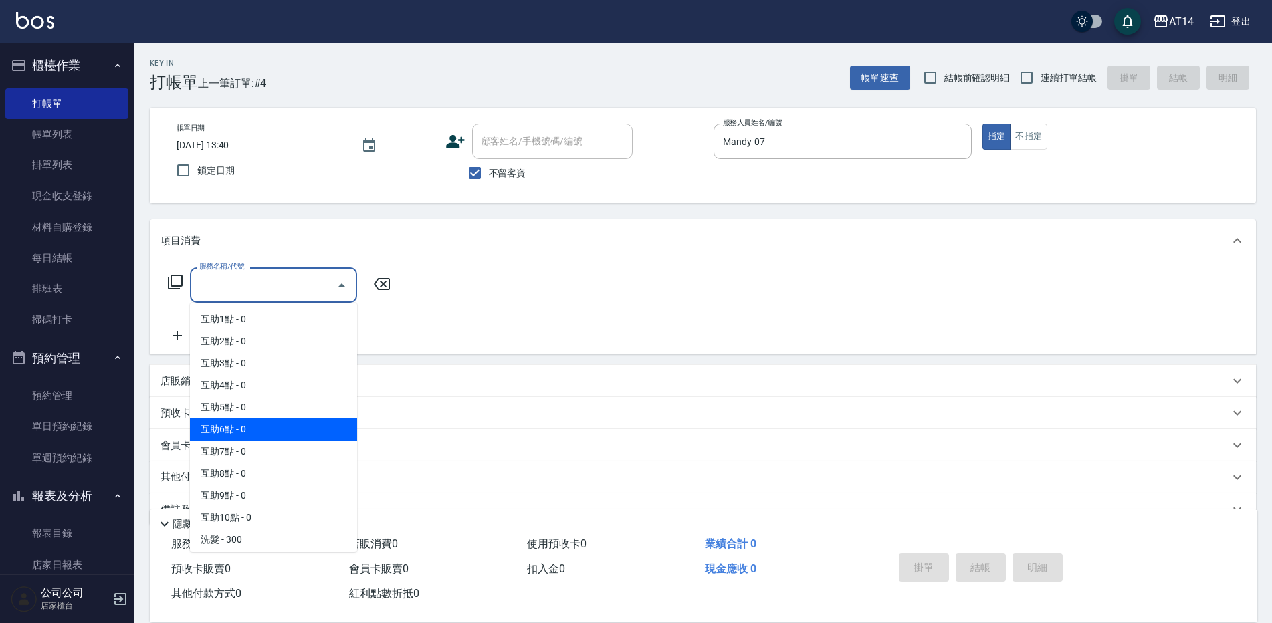
drag, startPoint x: 301, startPoint y: 437, endPoint x: 298, endPoint y: 476, distance: 39.5
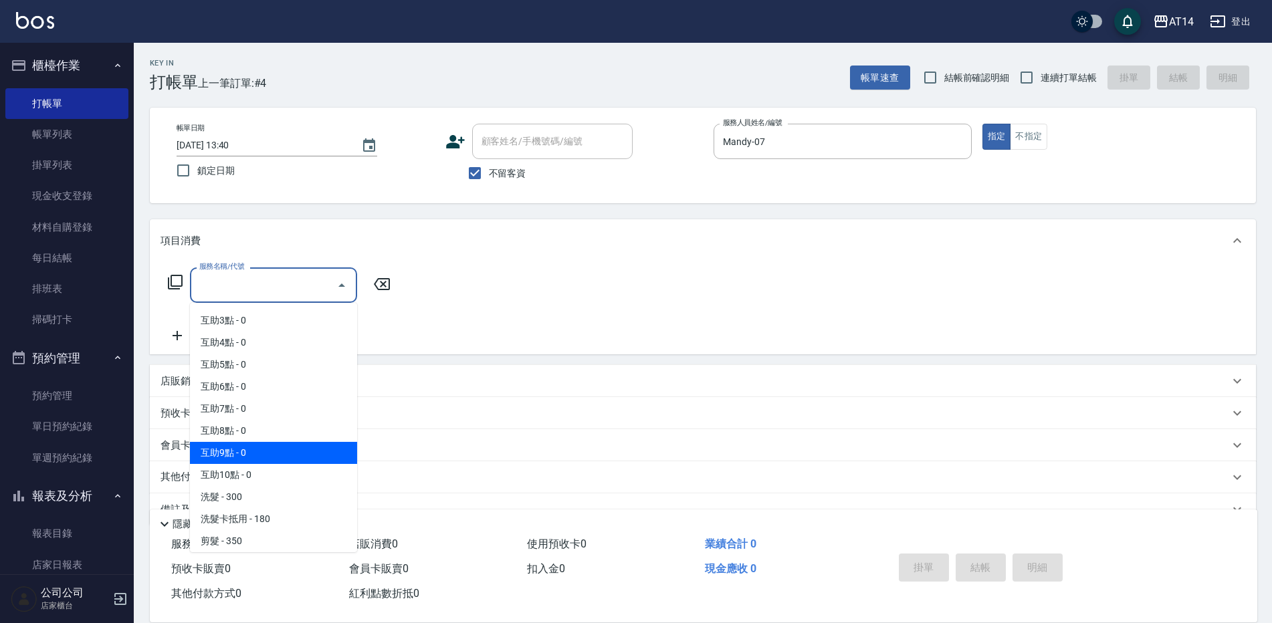
scroll to position [67, 0]
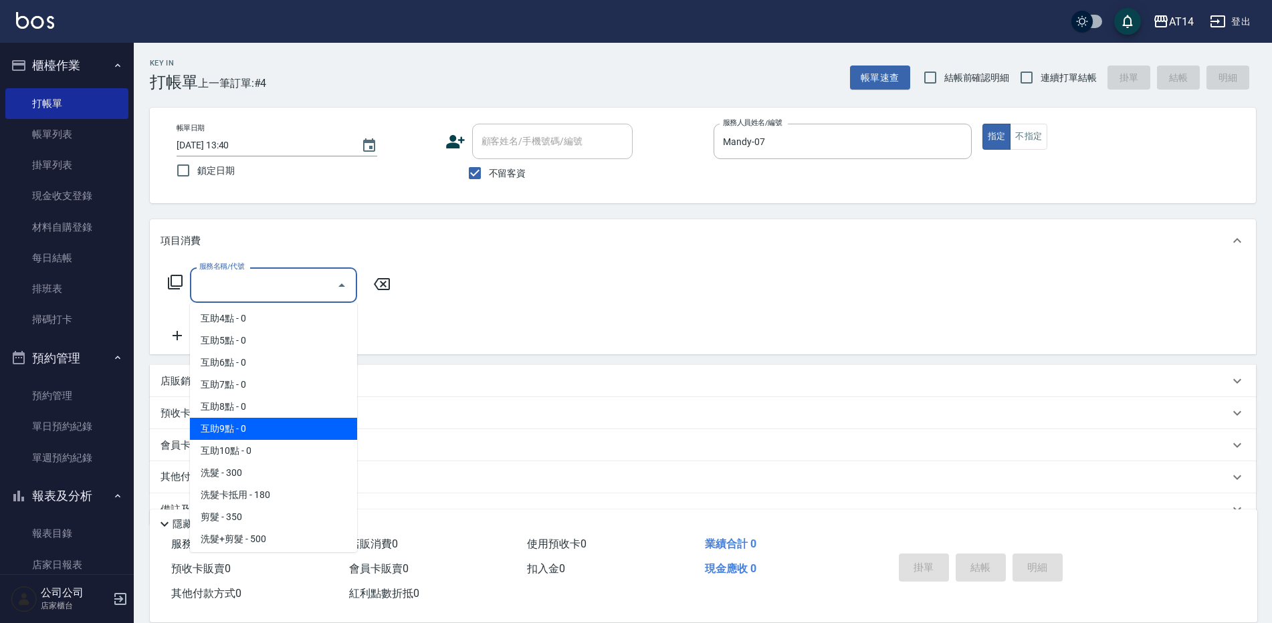
drag, startPoint x: 298, startPoint y: 476, endPoint x: 563, endPoint y: 491, distance: 265.1
click at [563, 491] on div "其他付款方式" at bounding box center [703, 477] width 1106 height 32
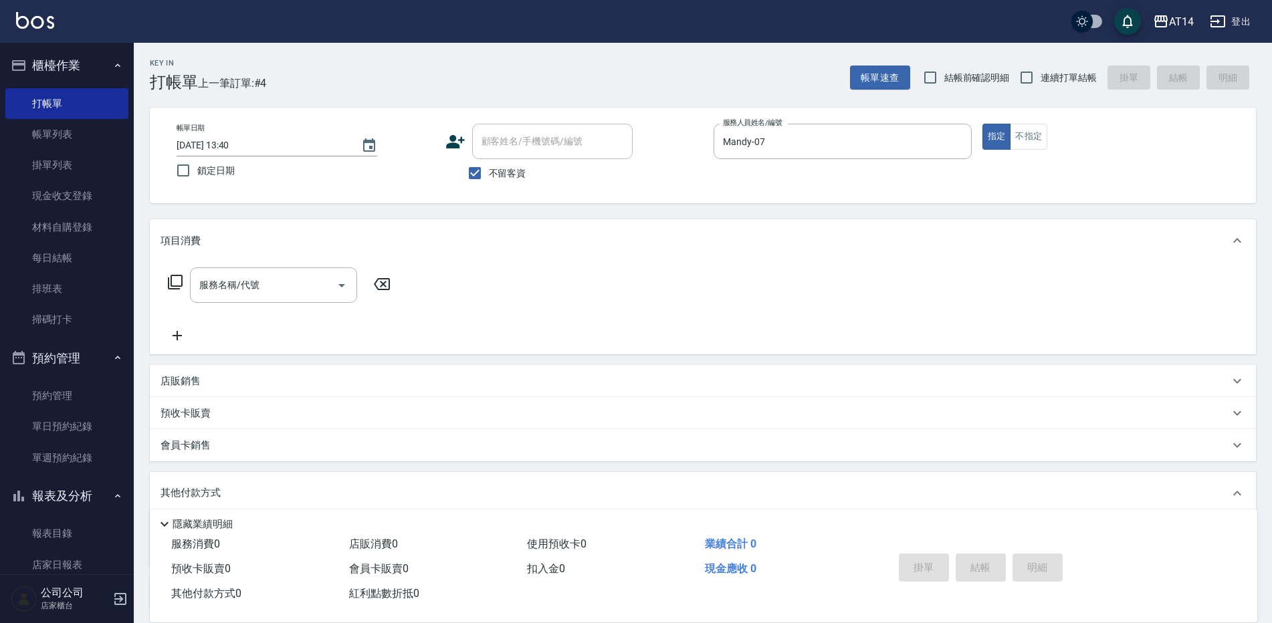
scroll to position [0, 0]
click at [295, 283] on input "服務名稱/代號" at bounding box center [263, 284] width 135 height 23
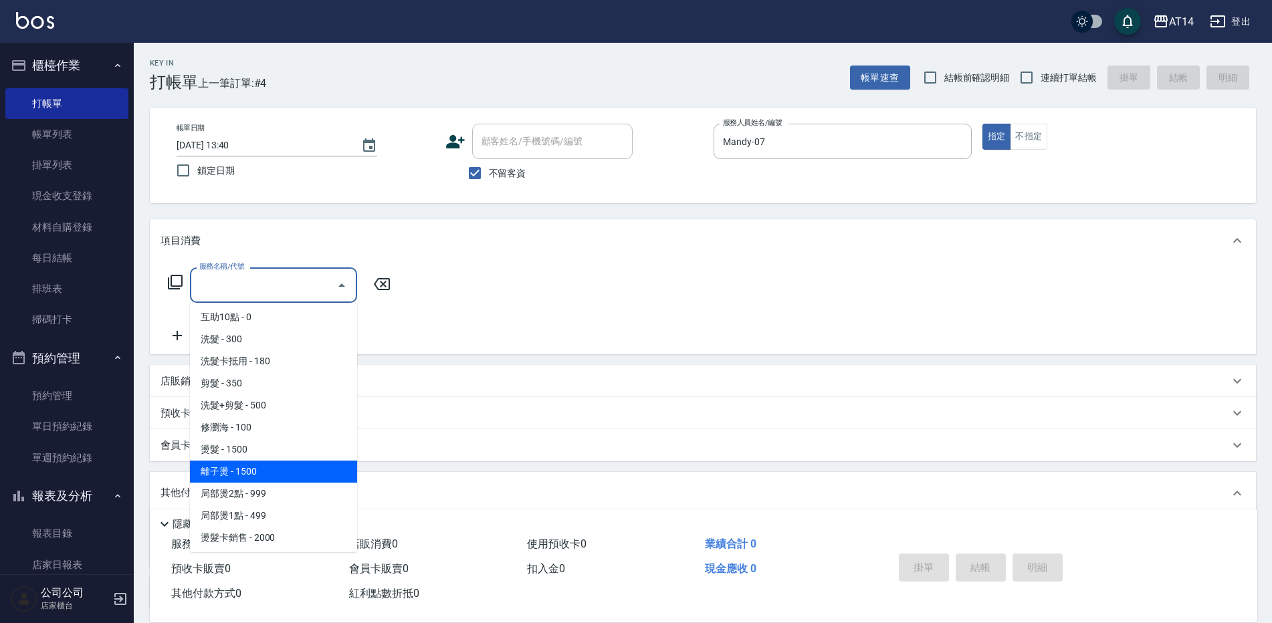
scroll to position [267, 0]
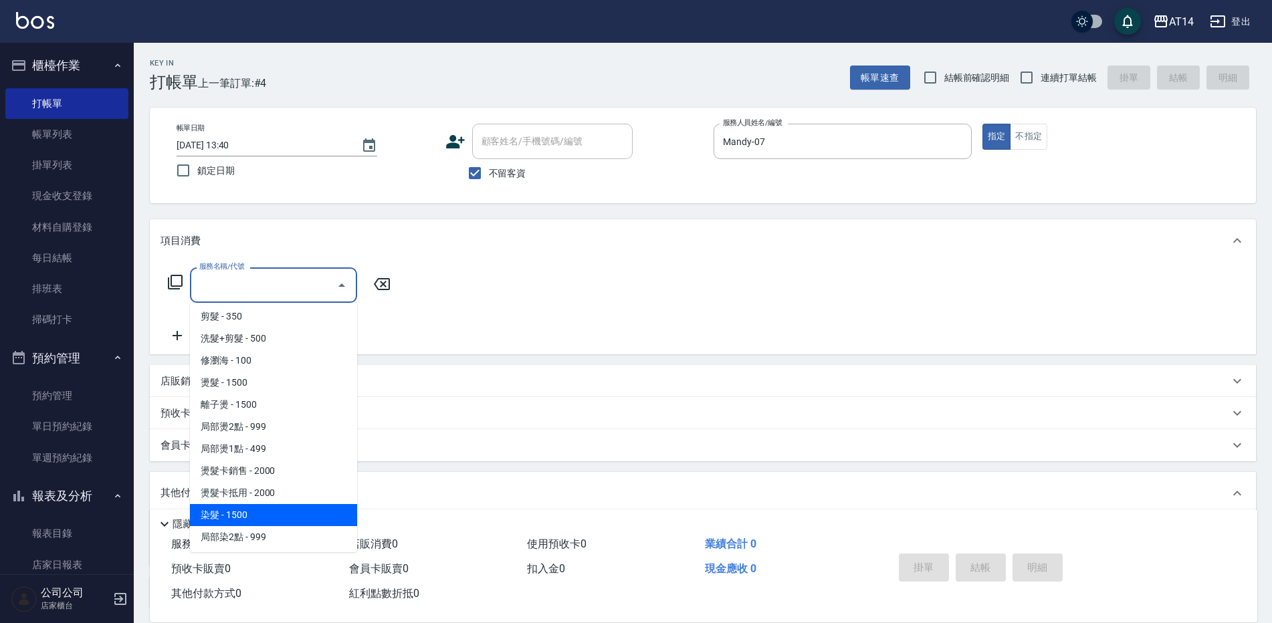
click at [263, 509] on span "染髮 - 1500" at bounding box center [273, 515] width 167 height 22
type input "染髮(041)"
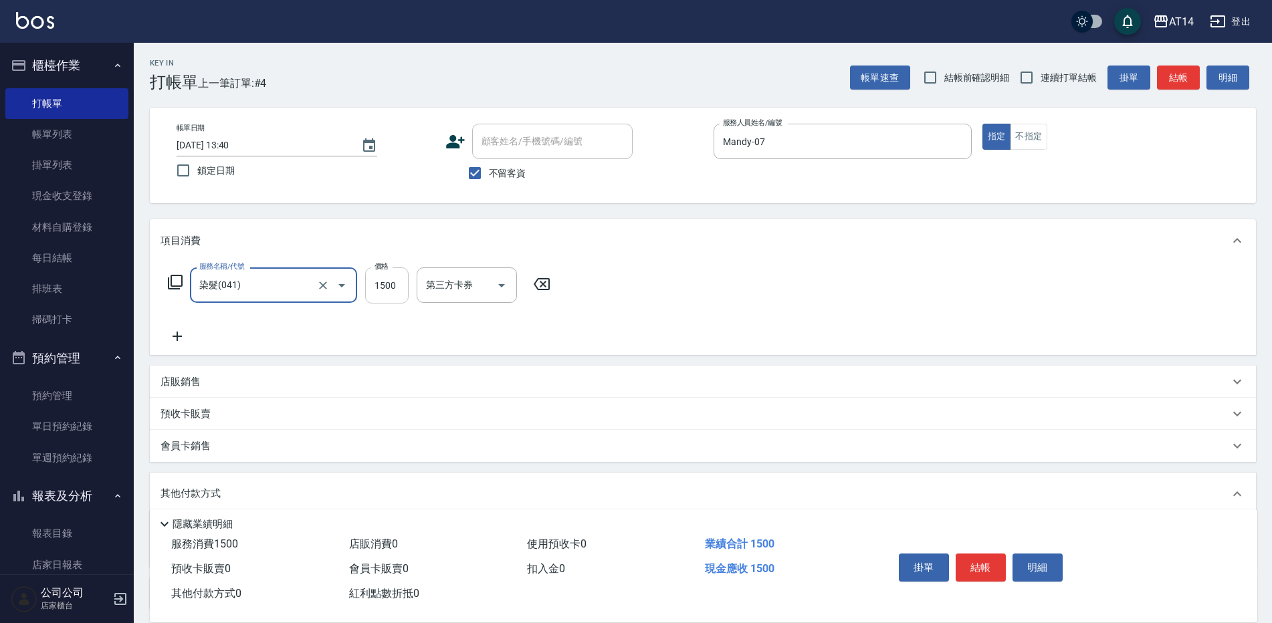
click at [378, 293] on input "1500" at bounding box center [386, 285] width 43 height 36
type input "1600"
click at [981, 556] on button "結帳" at bounding box center [980, 568] width 50 height 28
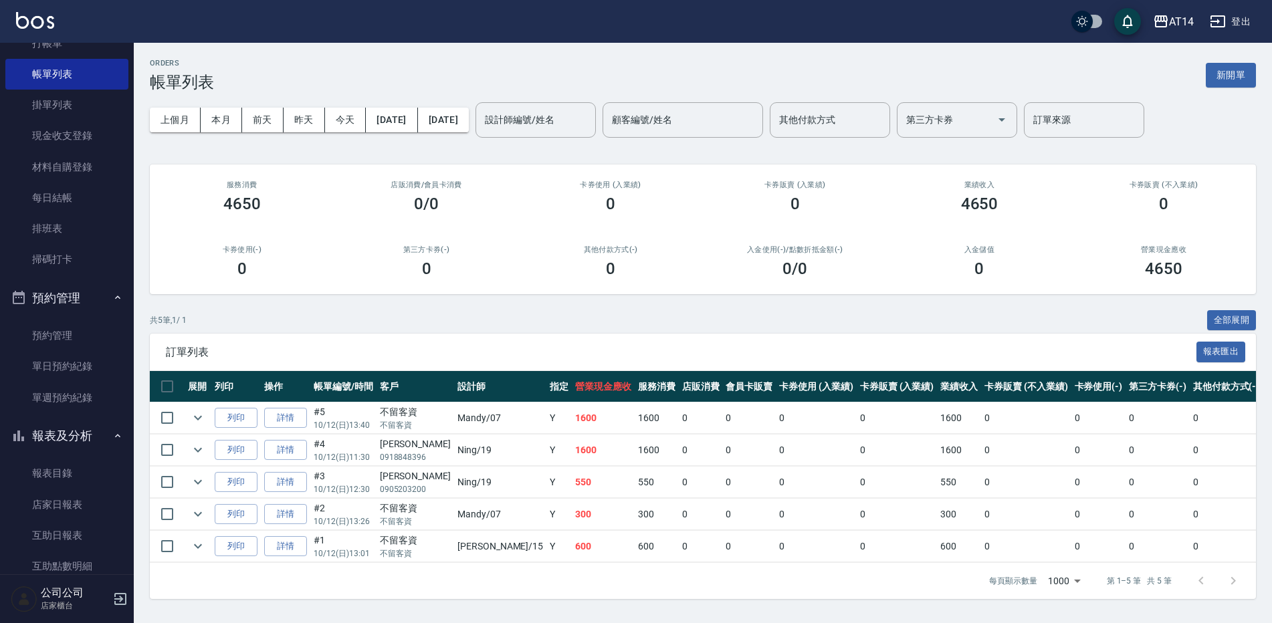
scroll to position [134, 0]
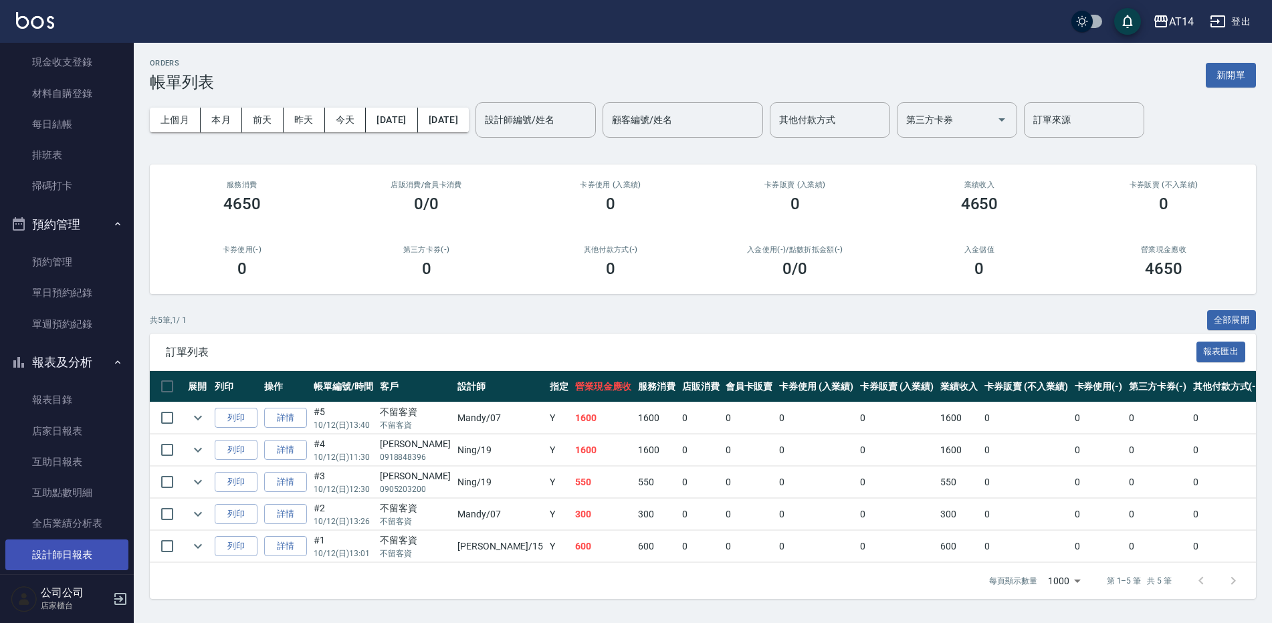
click at [65, 548] on link "設計師日報表" at bounding box center [66, 554] width 123 height 31
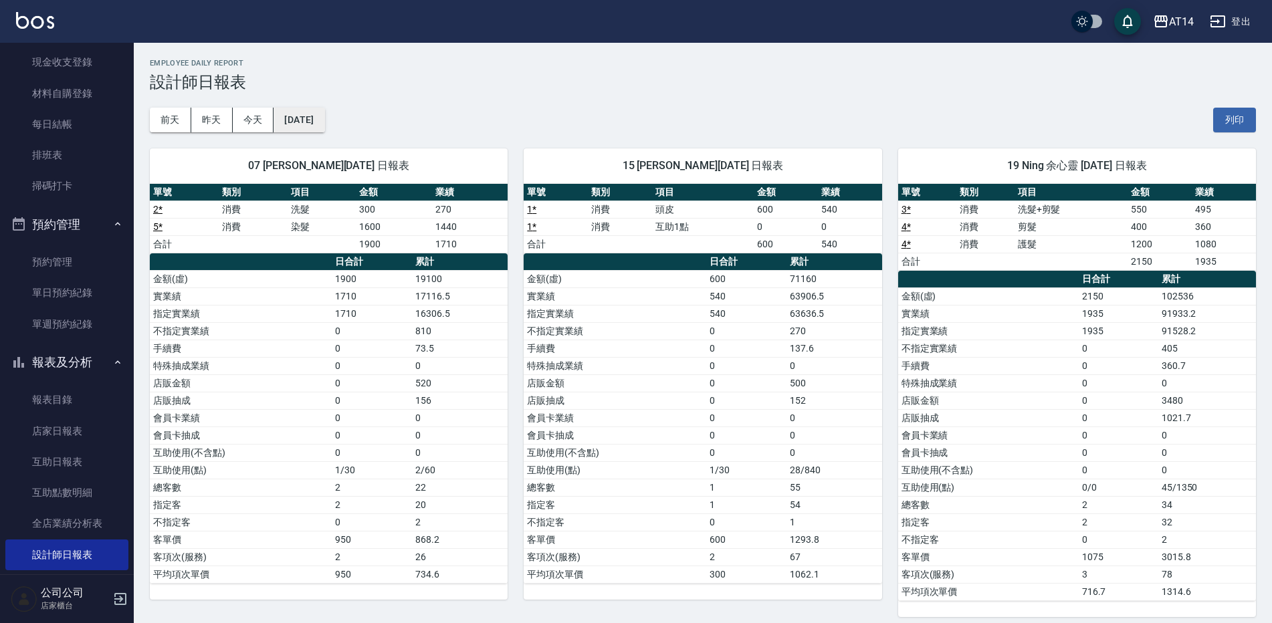
click at [324, 120] on button "[DATE]" at bounding box center [298, 120] width 51 height 25
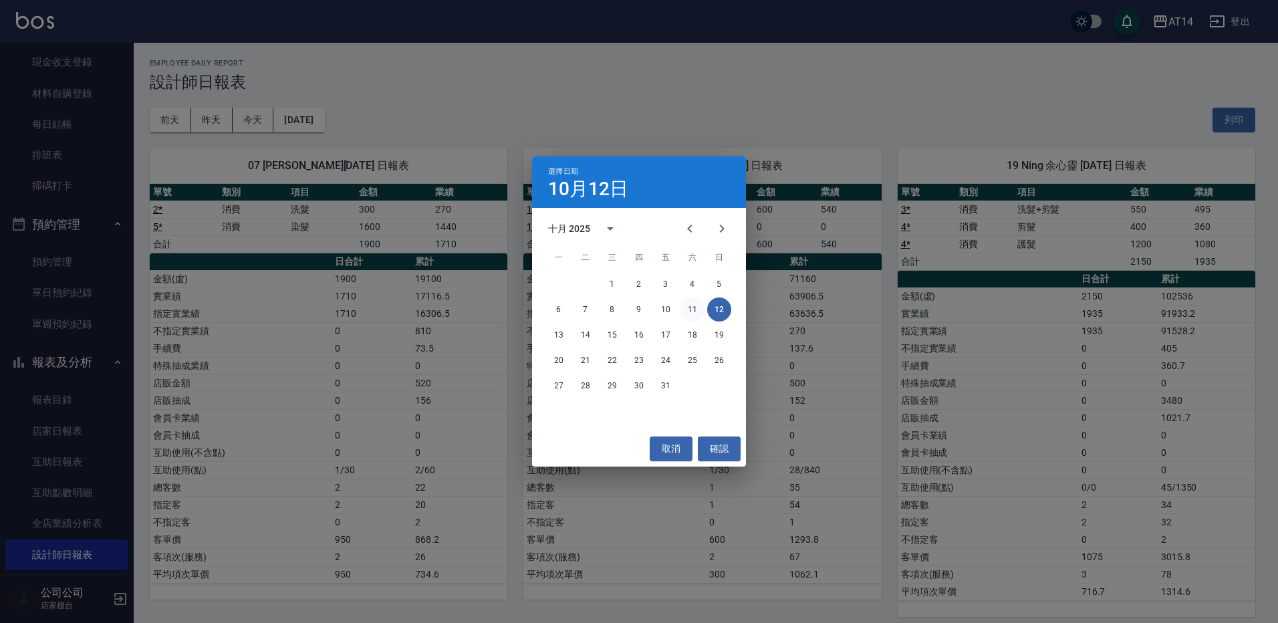
click at [697, 307] on button "11" at bounding box center [693, 309] width 24 height 24
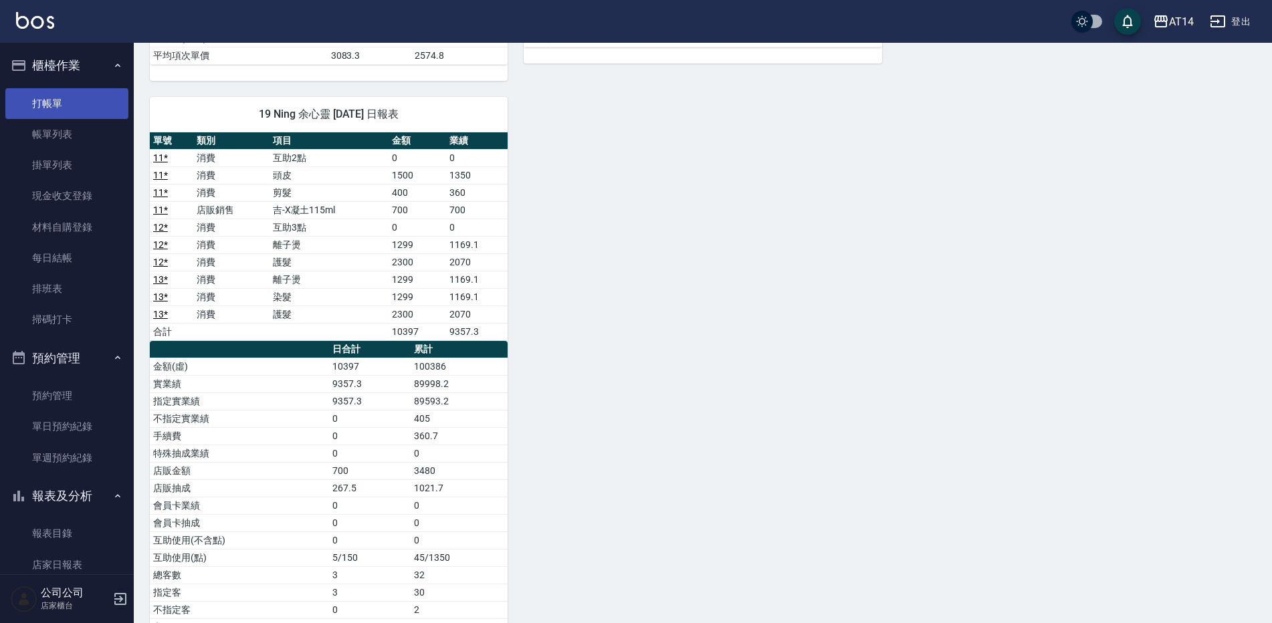
click at [51, 104] on link "打帳單" at bounding box center [66, 103] width 123 height 31
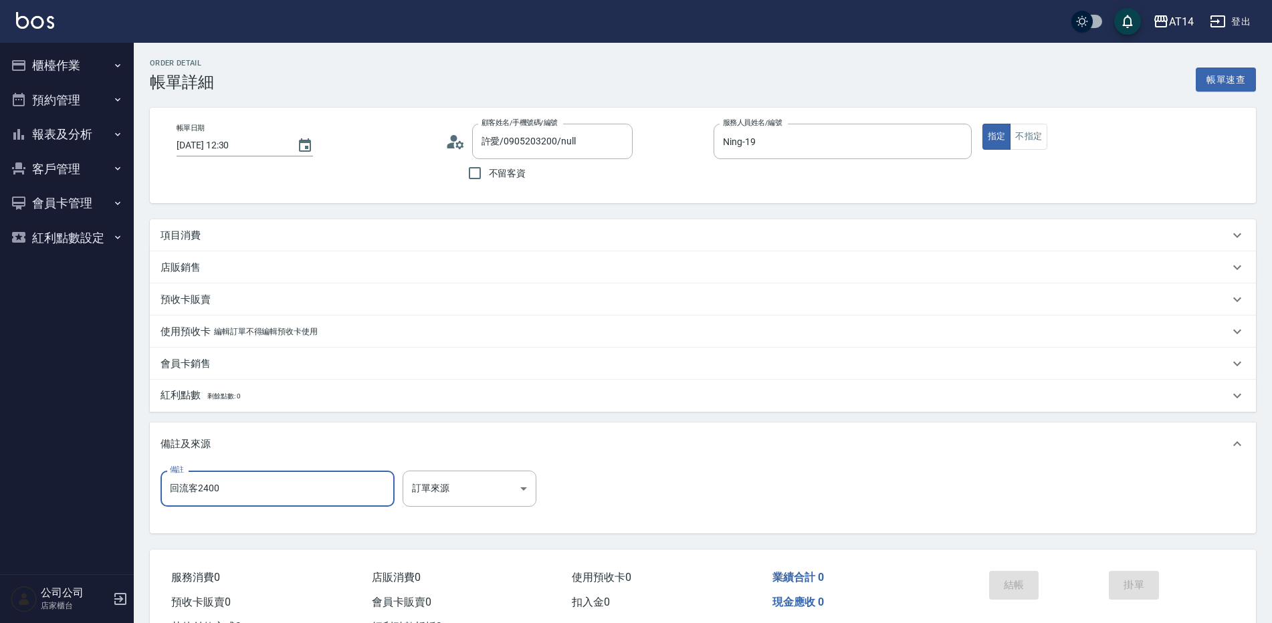
drag, startPoint x: 0, startPoint y: 0, endPoint x: 199, endPoint y: 491, distance: 529.3
click at [199, 491] on input "回流客2400" at bounding box center [277, 489] width 234 height 36
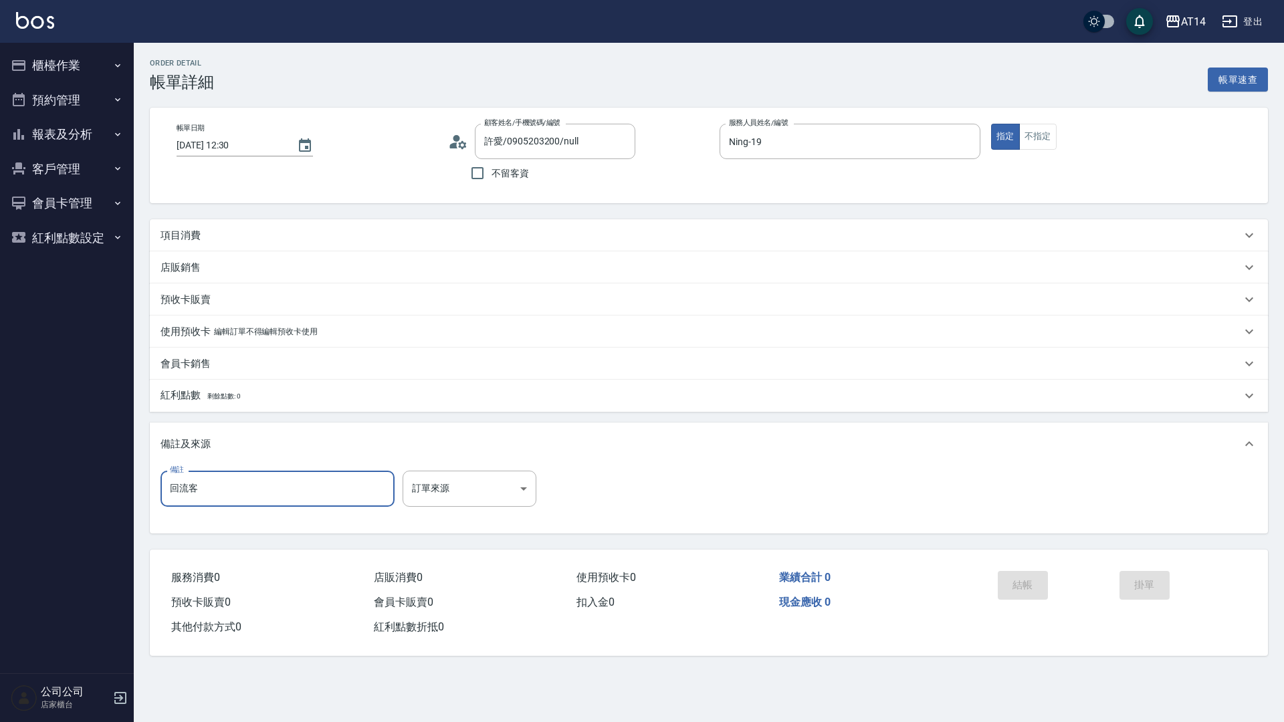
type input "回流客"
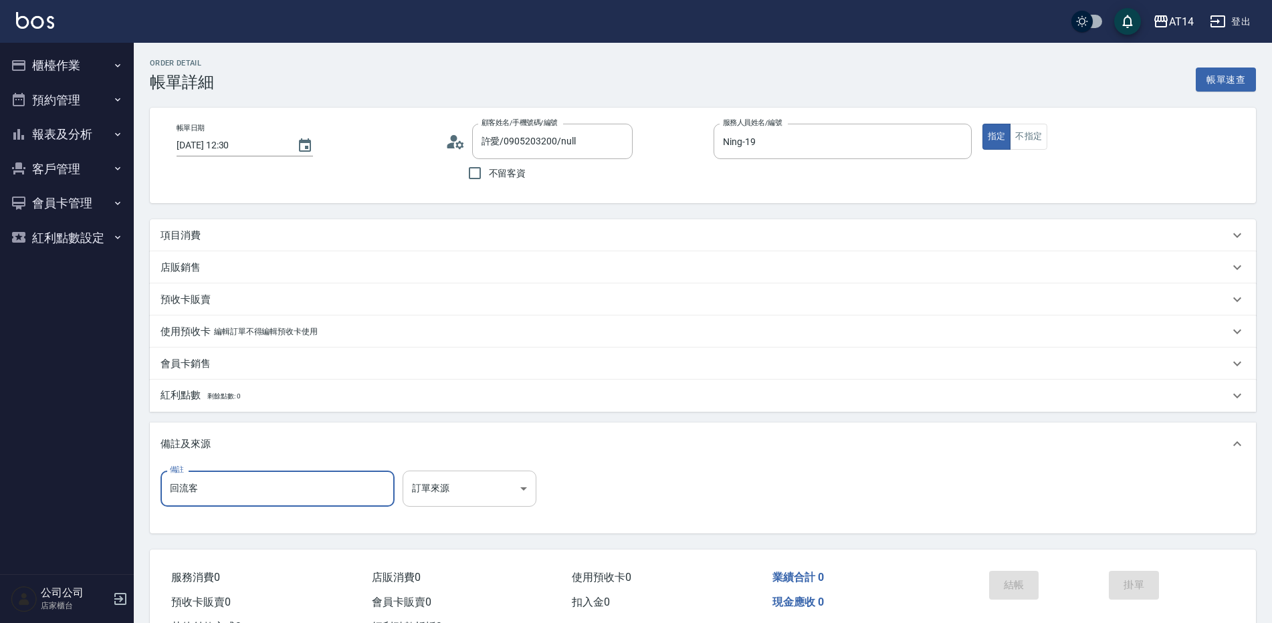
click at [443, 491] on body "AT14 登出 櫃檯作業 打帳單 帳單列表 掛單列表 現金收支登錄 材料自購登錄 每日結帳 排班表 掃碼打卡 預約管理 預約管理 單日預約紀錄 單週預約紀錄 …" at bounding box center [636, 336] width 1272 height 672
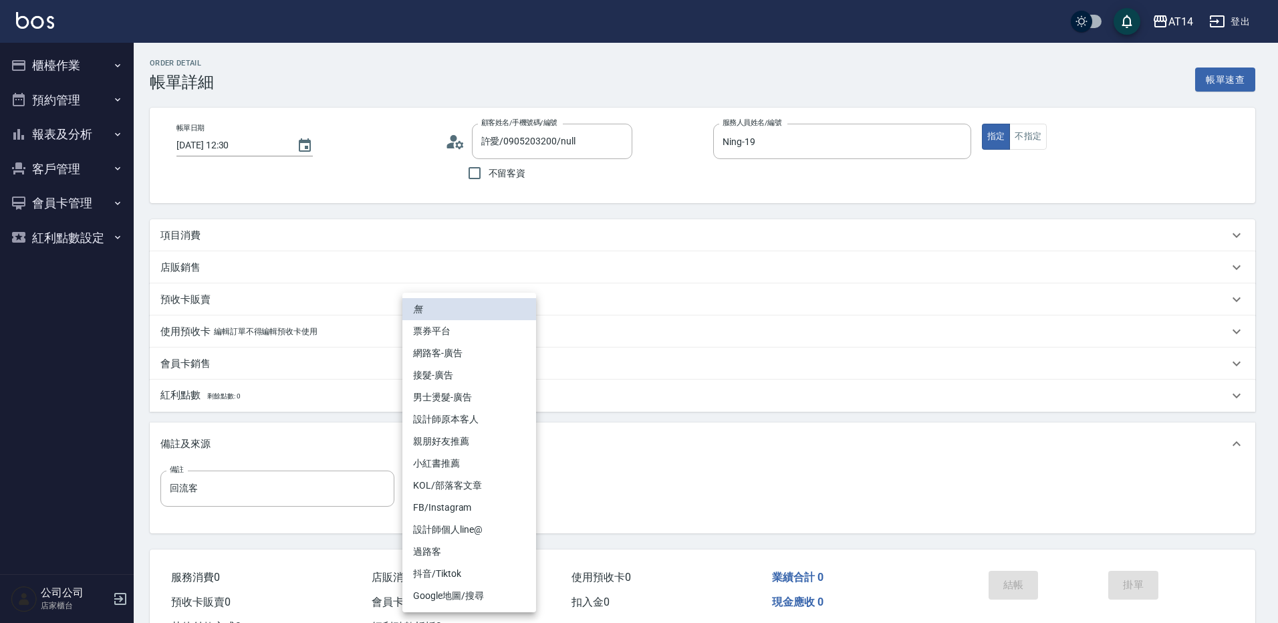
click at [472, 417] on li "設計師原本客人" at bounding box center [469, 419] width 134 height 22
type input "設計師原本客人"
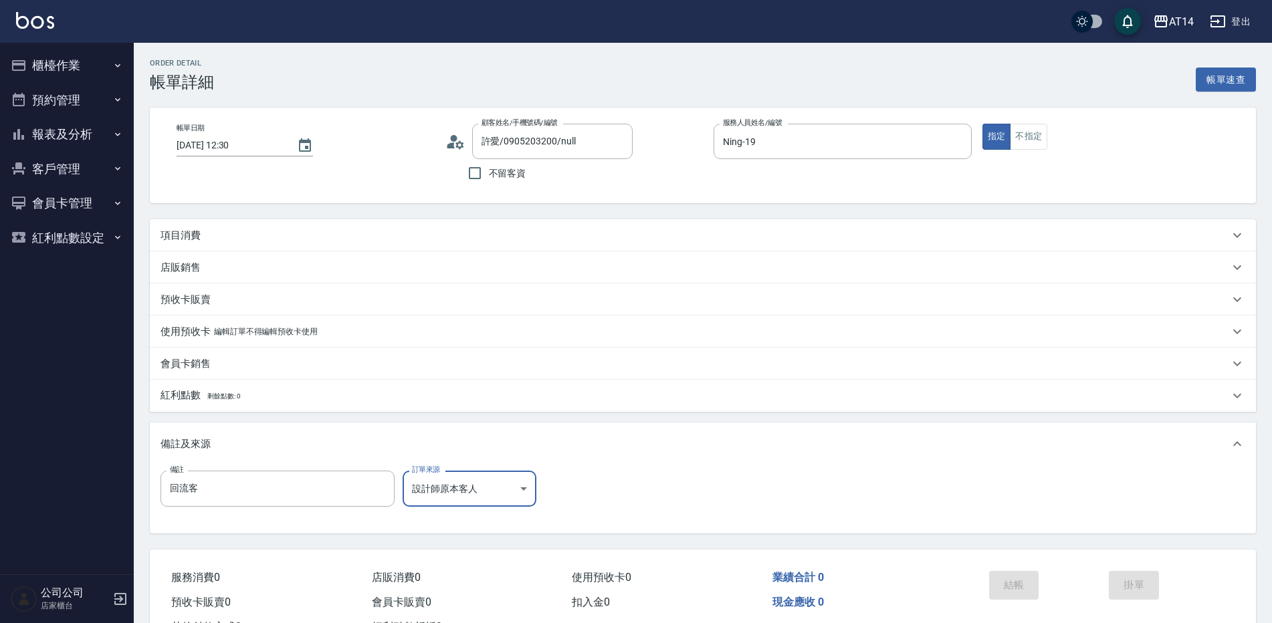
click at [290, 233] on div "項目消費" at bounding box center [694, 236] width 1068 height 14
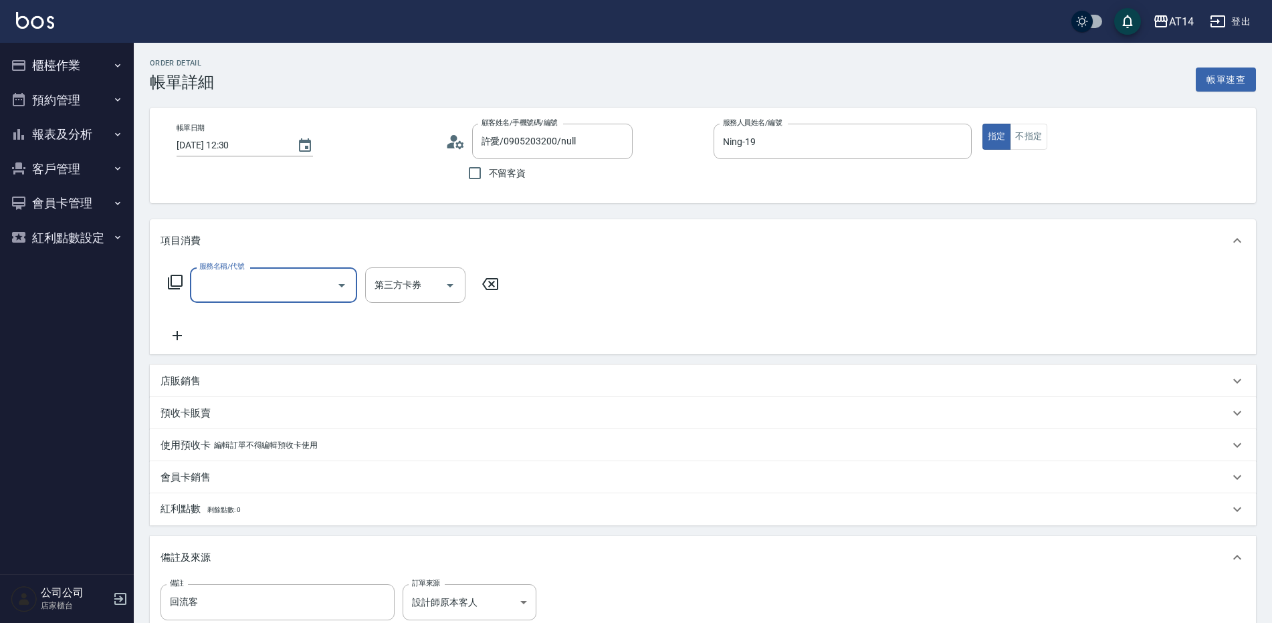
click at [259, 280] on input "服務名稱/代號" at bounding box center [263, 284] width 135 height 23
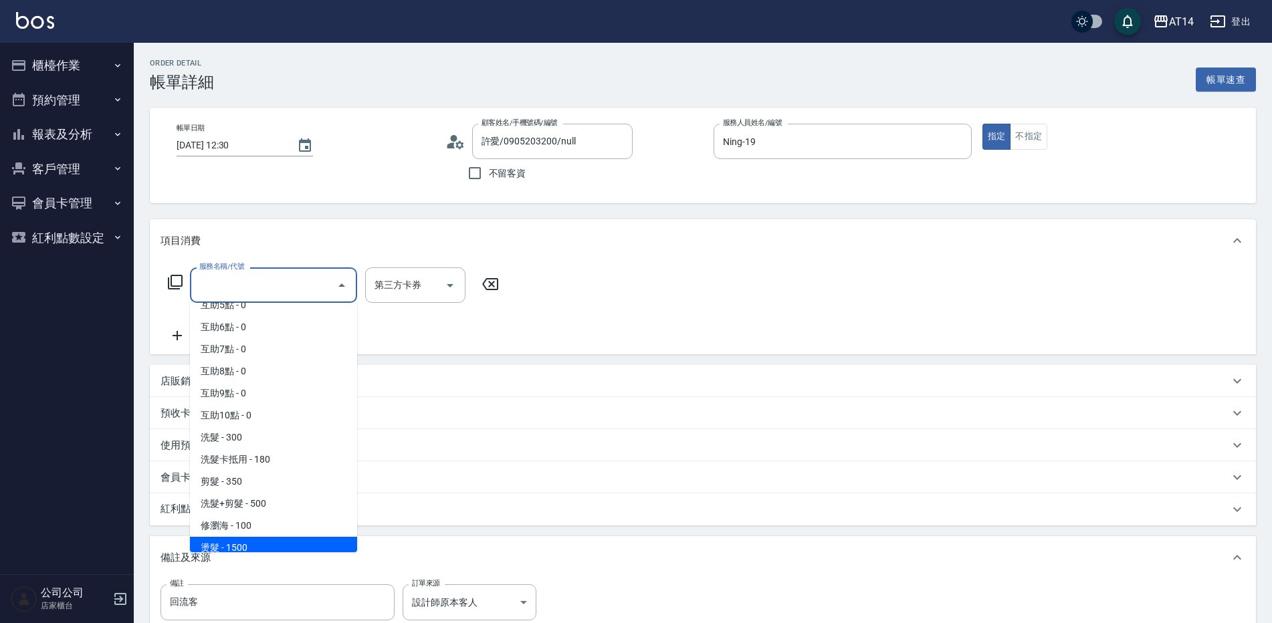
scroll to position [134, 0]
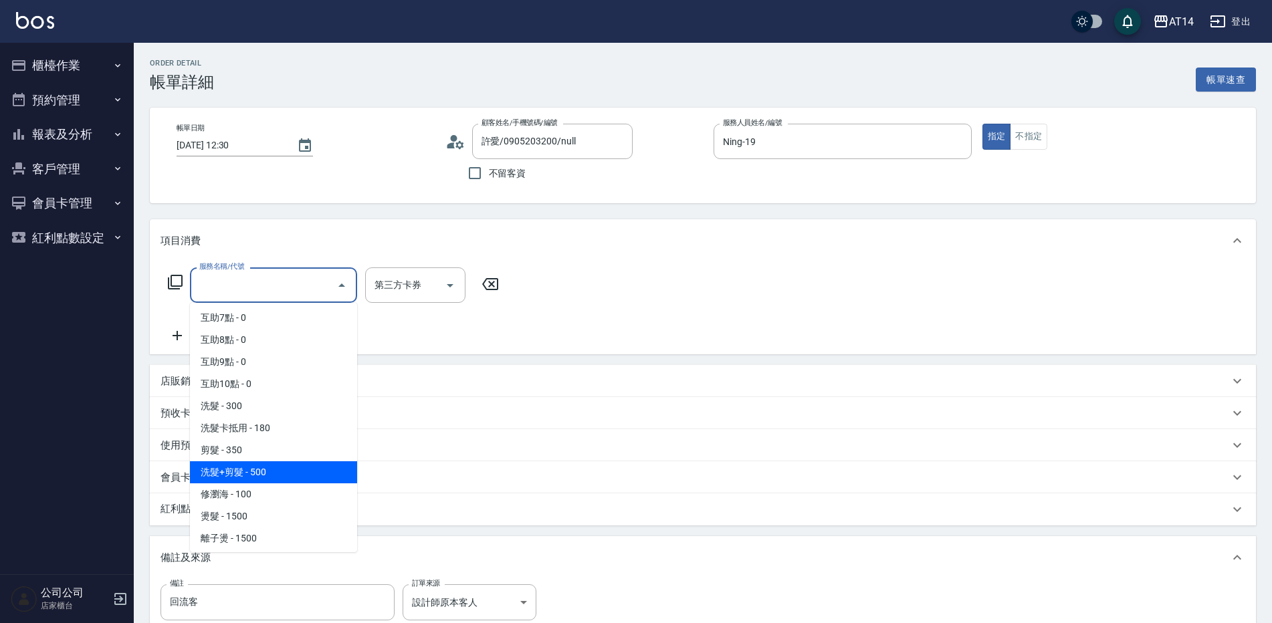
click at [295, 470] on span "洗髮+剪髮 - 500" at bounding box center [273, 472] width 167 height 22
type input "洗髮+剪髮(022)"
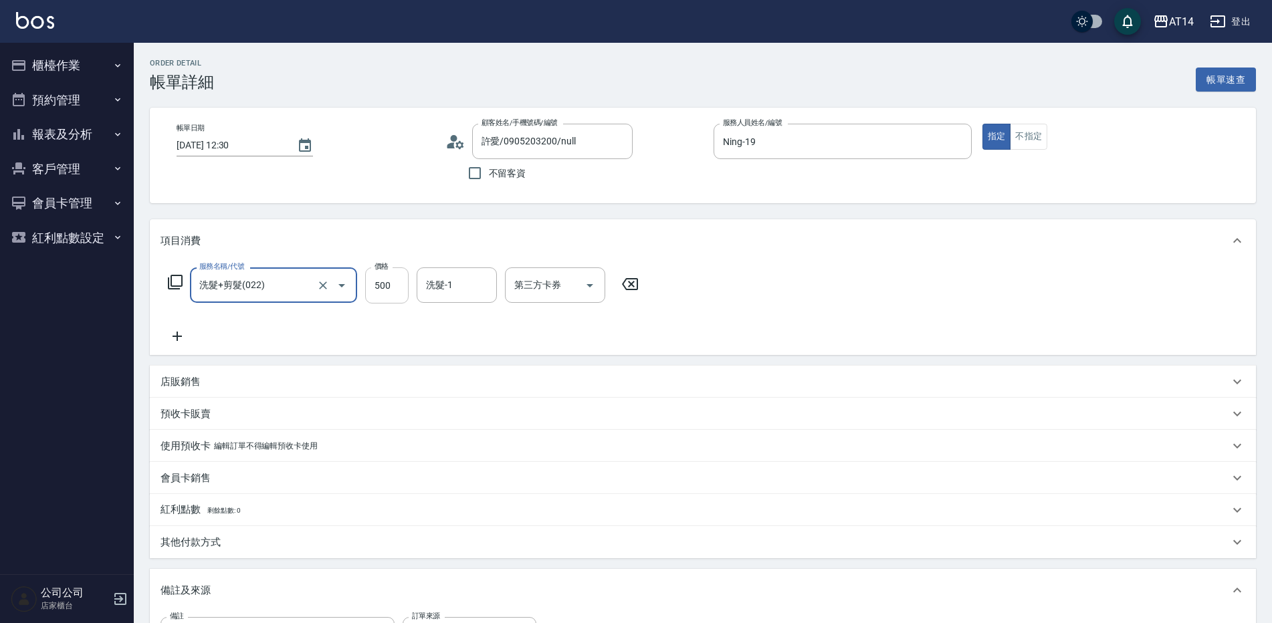
click at [390, 283] on input "500" at bounding box center [386, 285] width 43 height 36
type input "0"
type input "550"
type input "1"
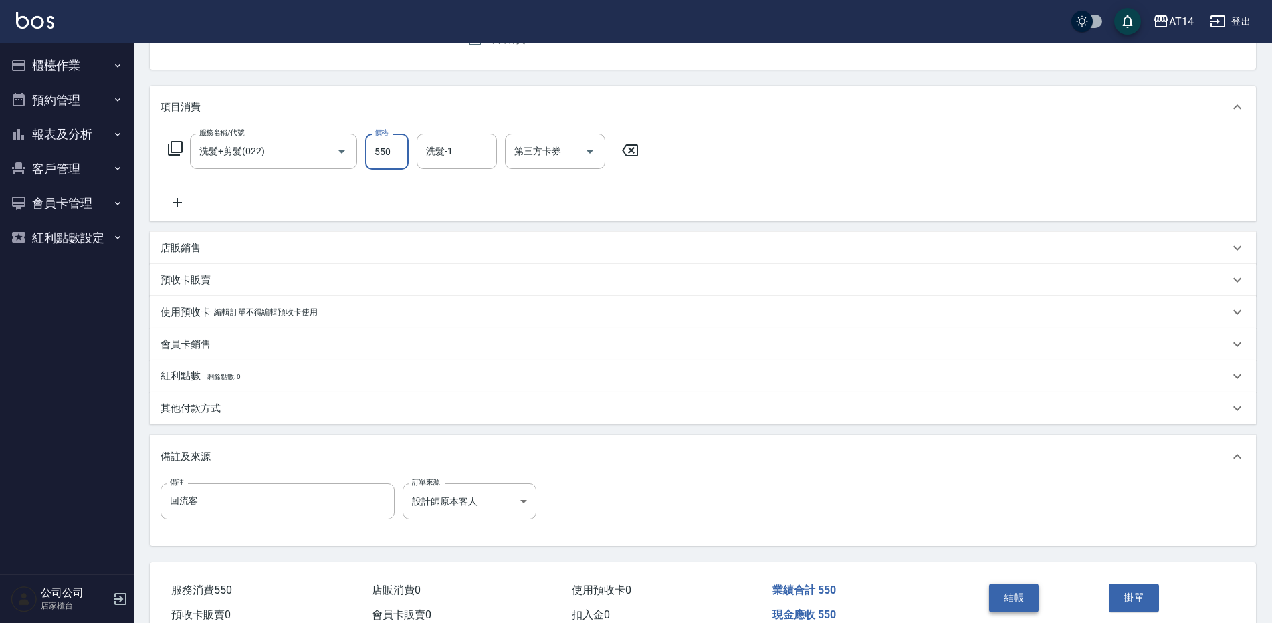
type input "550"
click at [1027, 594] on button "結帳" at bounding box center [1014, 598] width 50 height 28
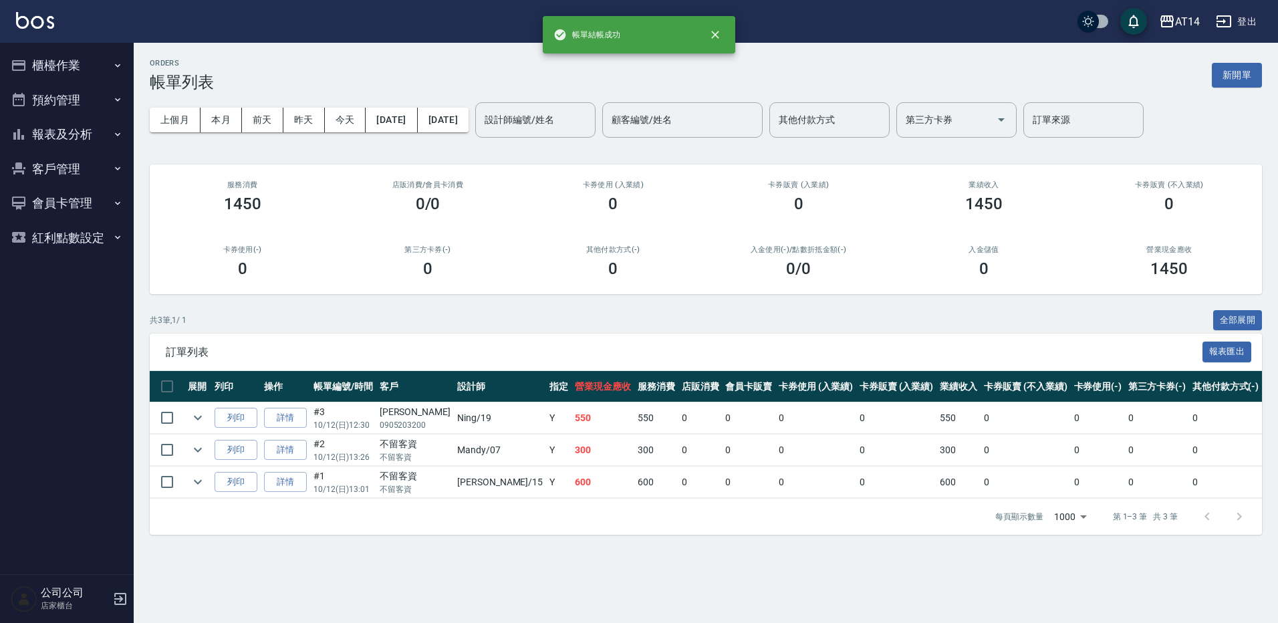
click at [76, 132] on button "報表及分析" at bounding box center [66, 134] width 123 height 35
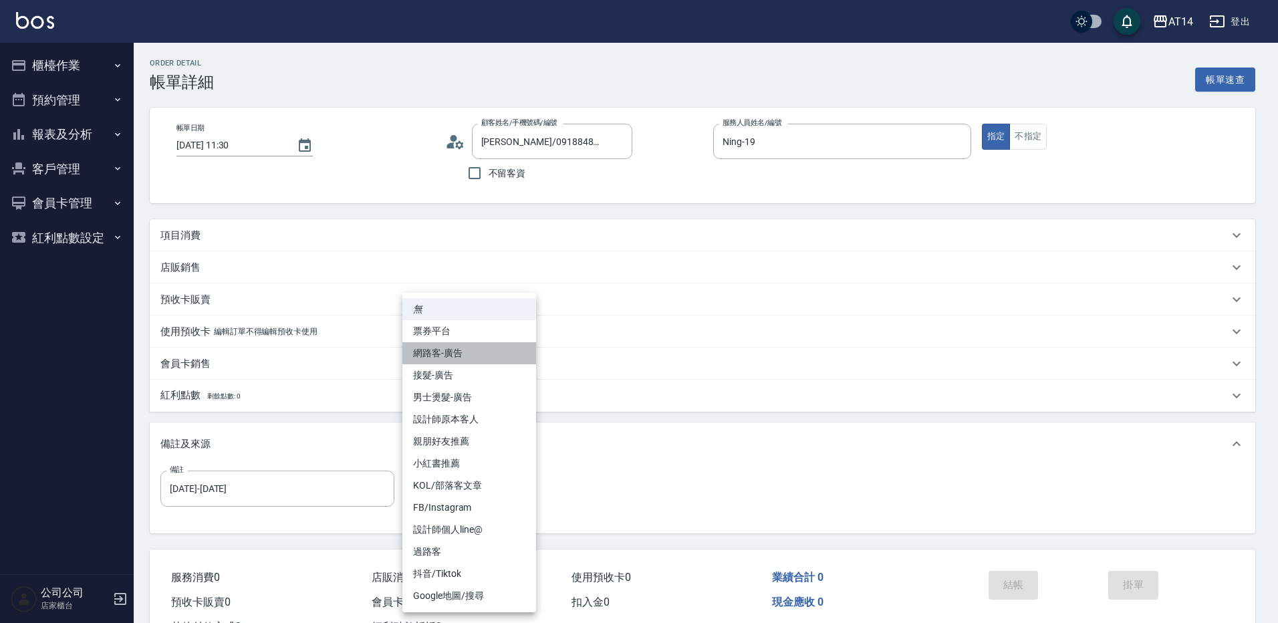
drag, startPoint x: 484, startPoint y: 354, endPoint x: 382, endPoint y: 416, distance: 120.0
click at [484, 354] on li "網路客-廣告" at bounding box center [469, 353] width 134 height 22
type input "網路客-廣告"
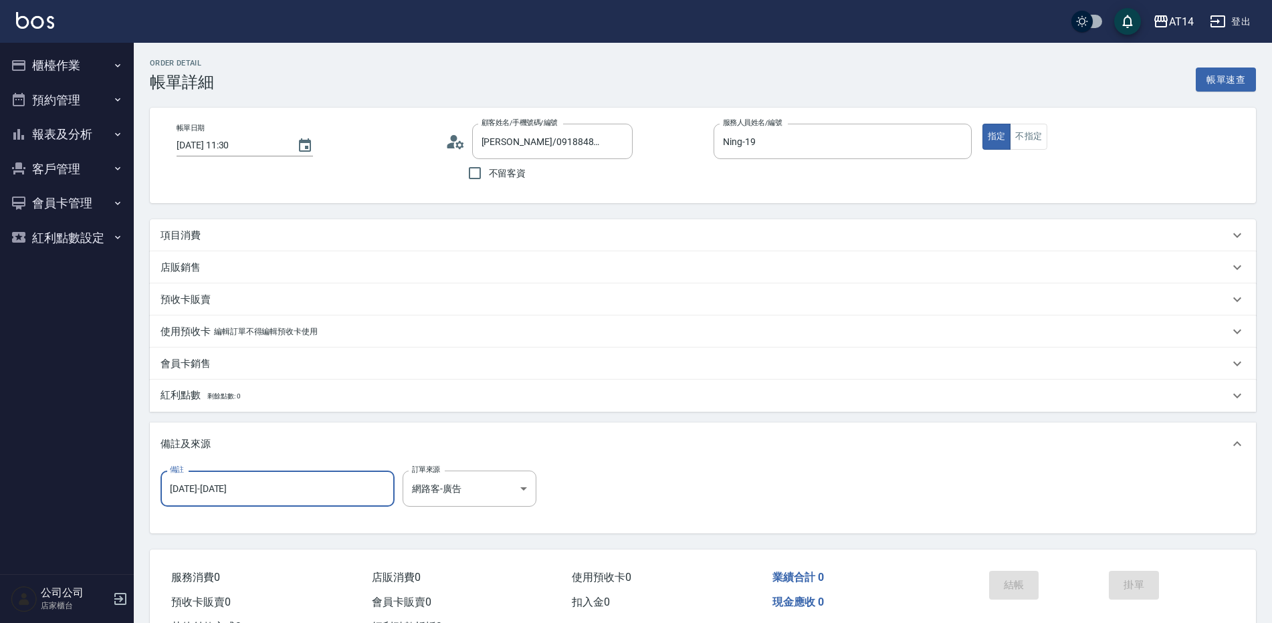
drag, startPoint x: 187, startPoint y: 481, endPoint x: 133, endPoint y: 483, distance: 53.5
click at [133, 483] on div "AT14 登出 櫃檯作業 打帳單 帳單列表 掛單列表 現金收支登錄 材料自購登錄 每日結帳 排班表 掃碼打卡 預約管理 預約管理 單日預約紀錄 單週預約紀錄 …" at bounding box center [636, 336] width 1272 height 672
click at [277, 229] on div "項目消費" at bounding box center [694, 236] width 1068 height 14
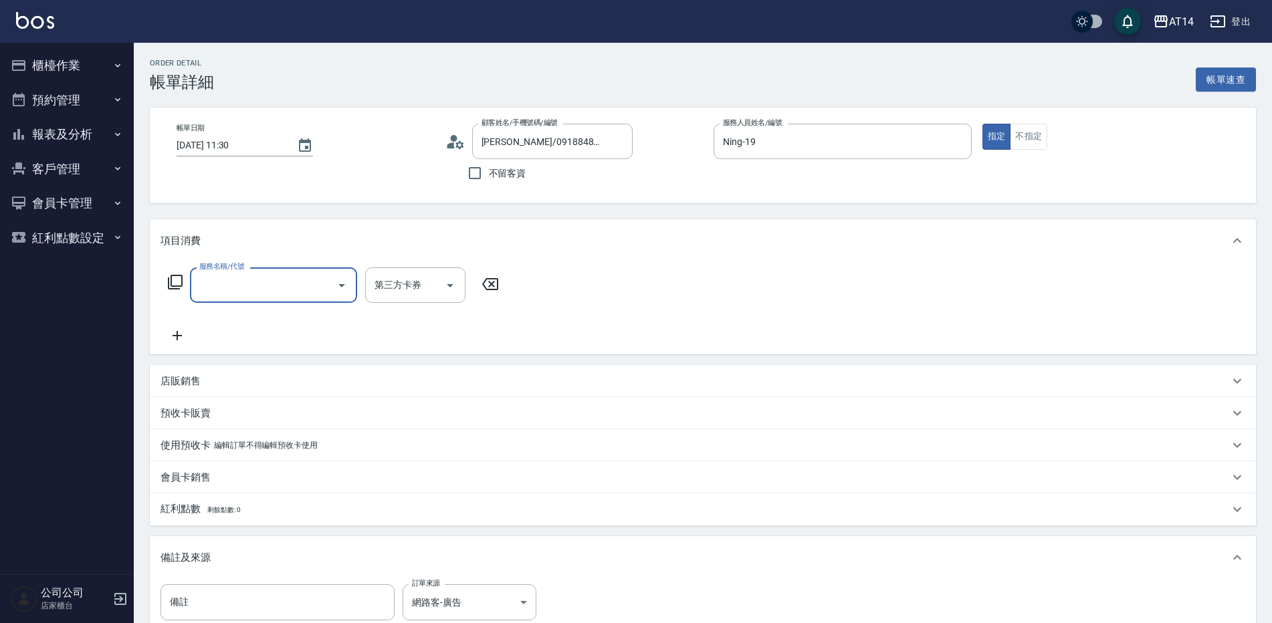
click at [235, 287] on input "服務名稱/代號" at bounding box center [263, 284] width 135 height 23
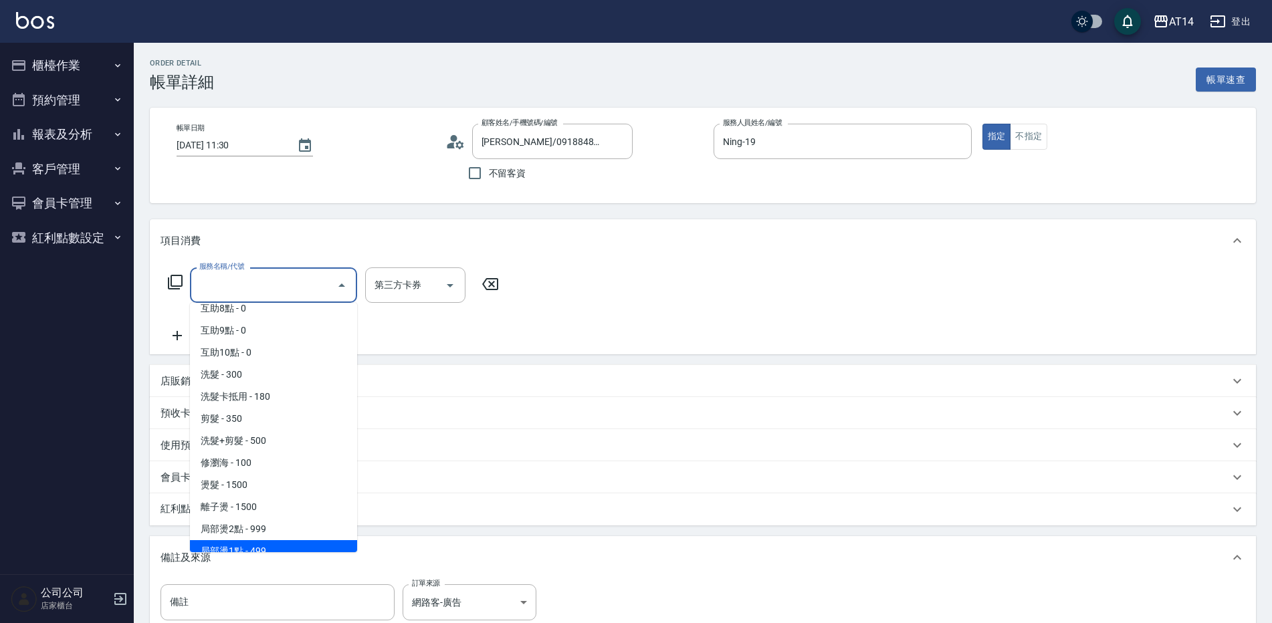
scroll to position [201, 0]
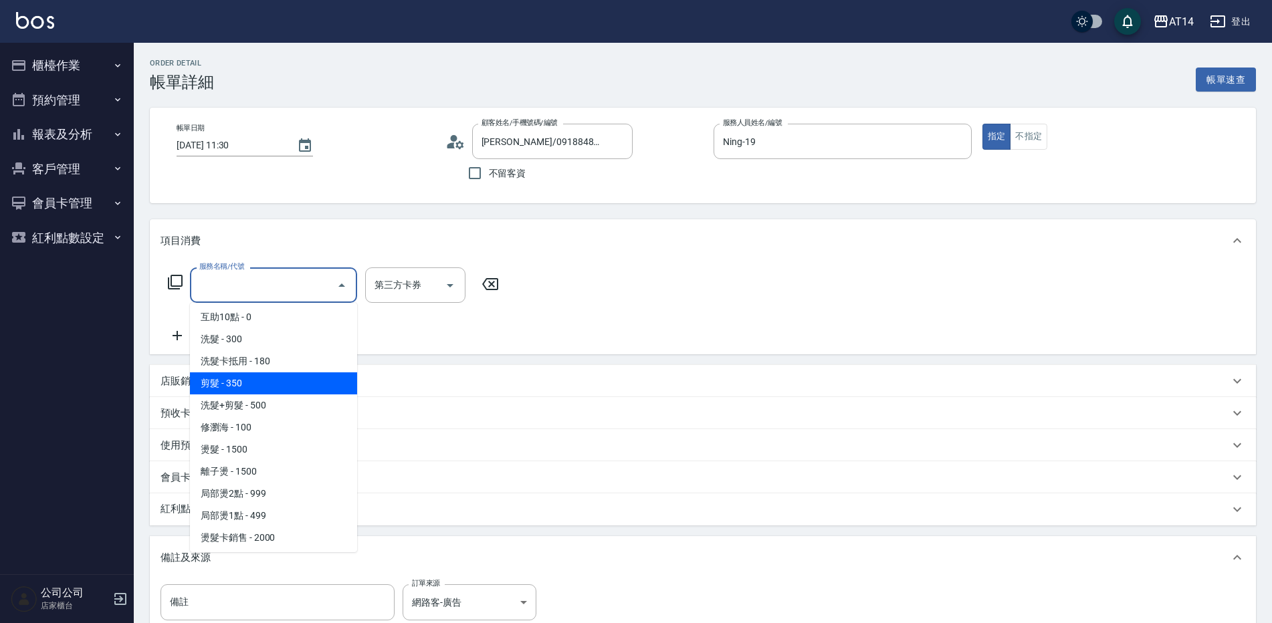
click at [255, 383] on span "剪髮 - 350" at bounding box center [273, 383] width 167 height 22
type input "剪髮(021)"
type input "1"
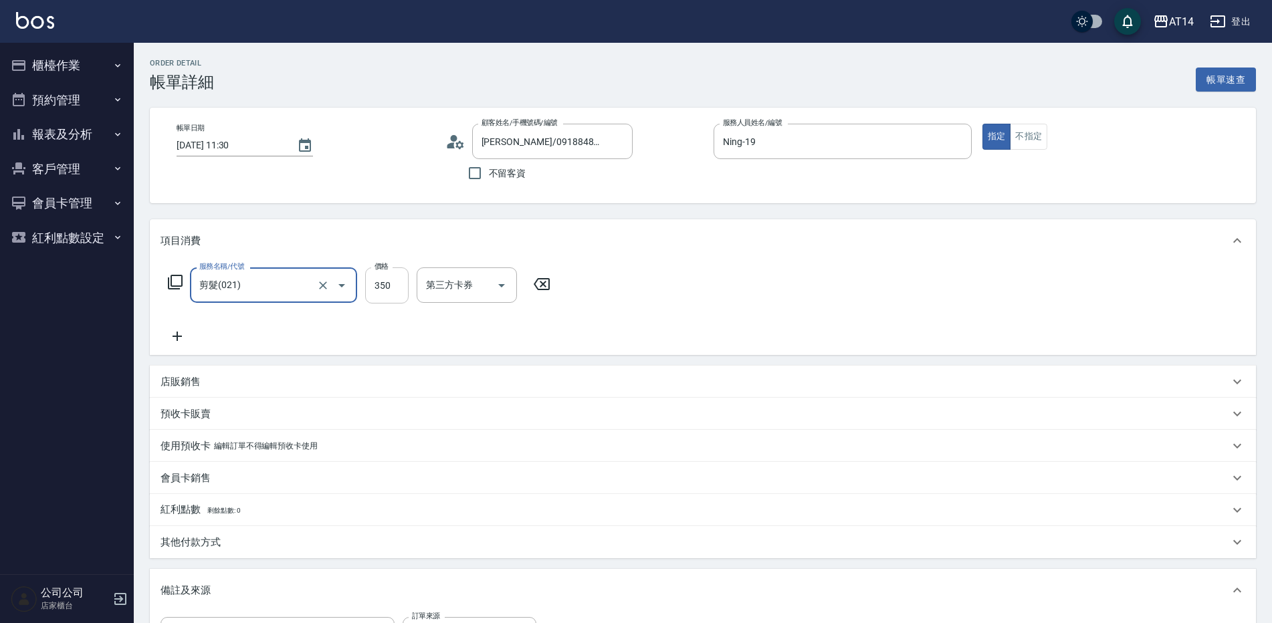
click at [391, 287] on input "350" at bounding box center [386, 285] width 43 height 36
type input "4"
type input "0"
type input "400"
type input "1"
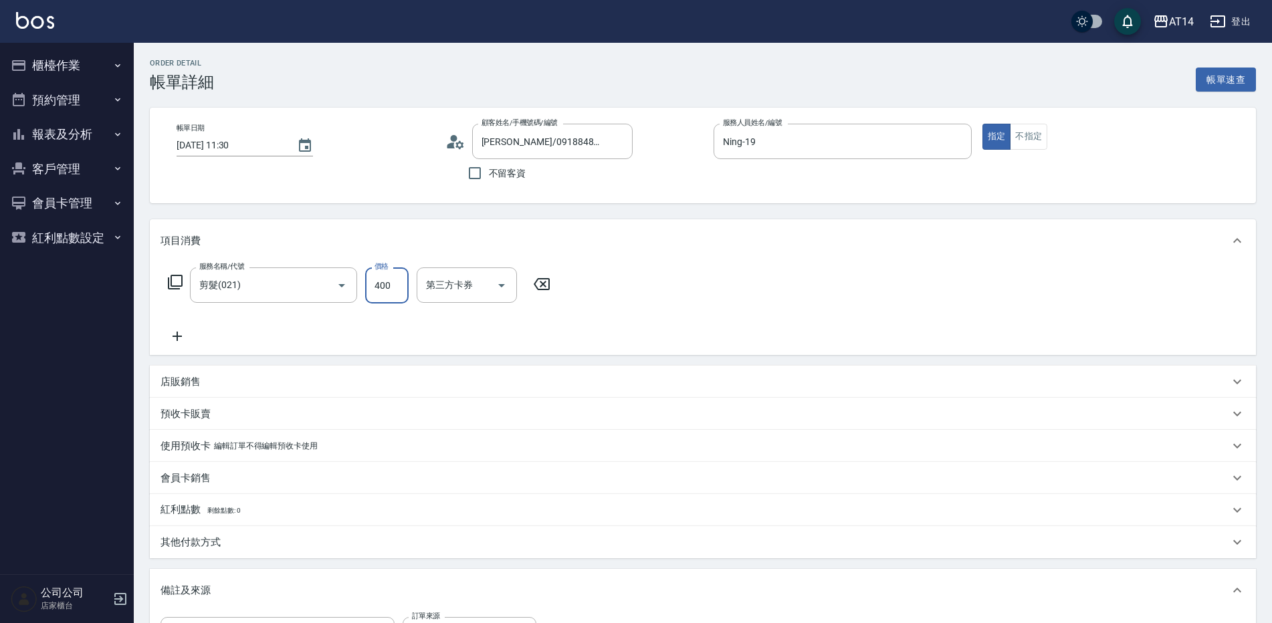
type input "400"
click at [180, 338] on icon at bounding box center [176, 336] width 33 height 16
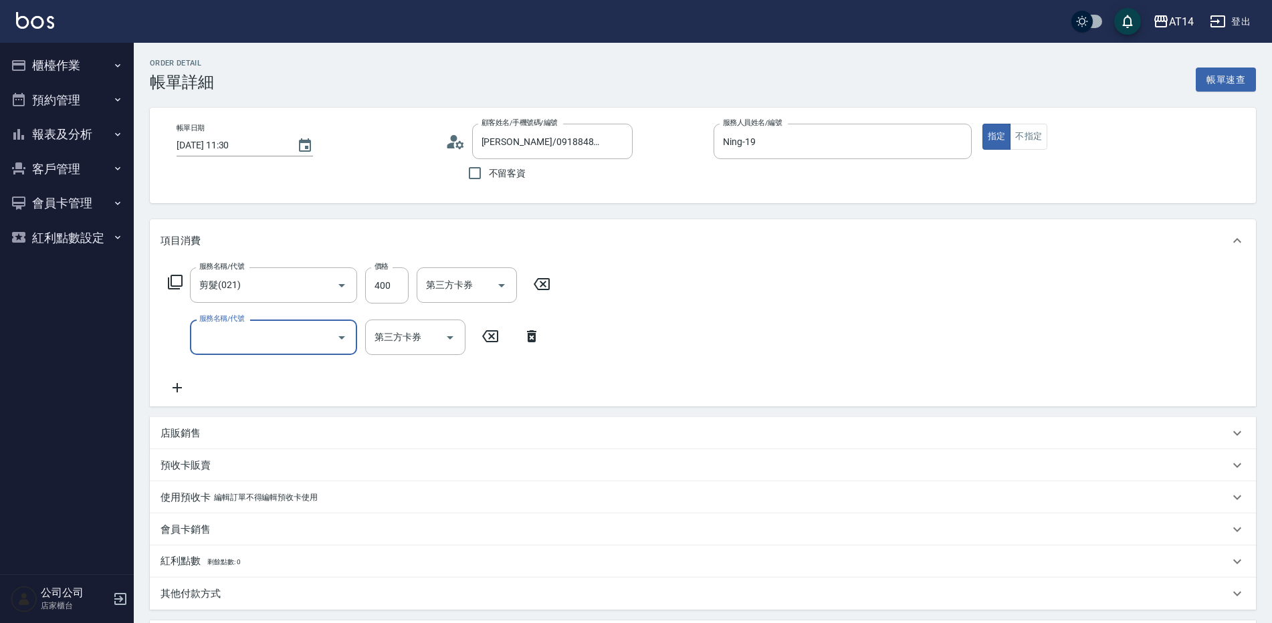
click at [237, 336] on input "服務名稱/代號" at bounding box center [263, 337] width 135 height 23
type input "051"
type input "3"
type input "護髮(051)"
click at [387, 334] on input "1000" at bounding box center [386, 338] width 43 height 36
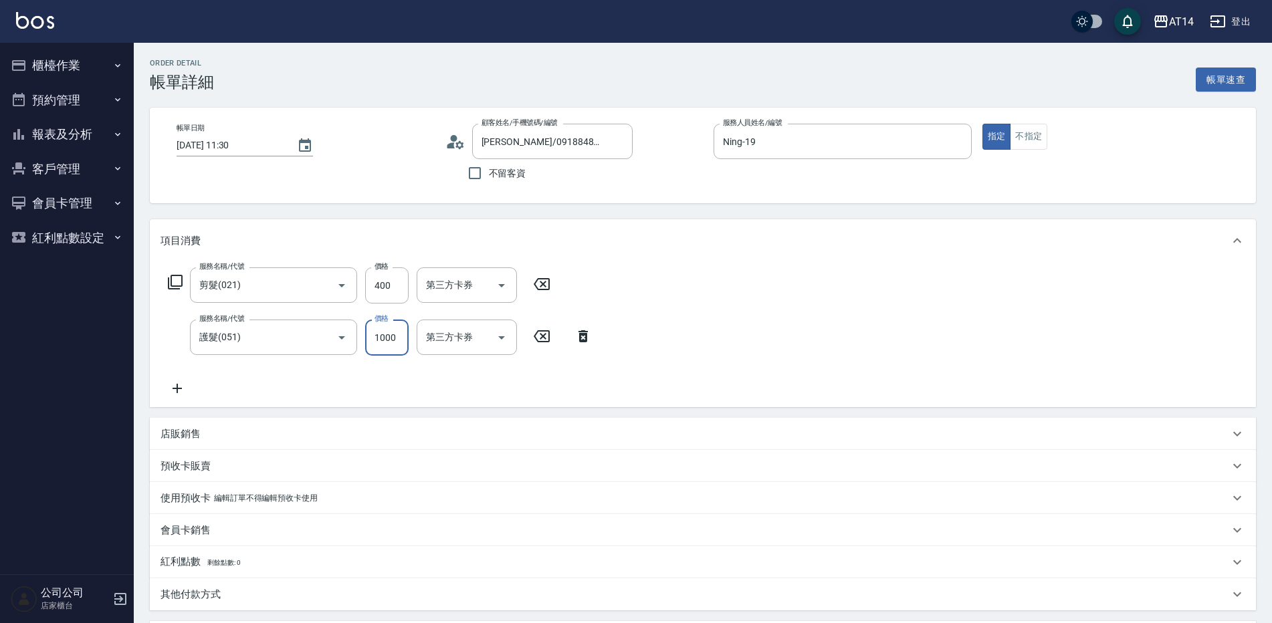
type input "1"
type input "1200"
type input "3"
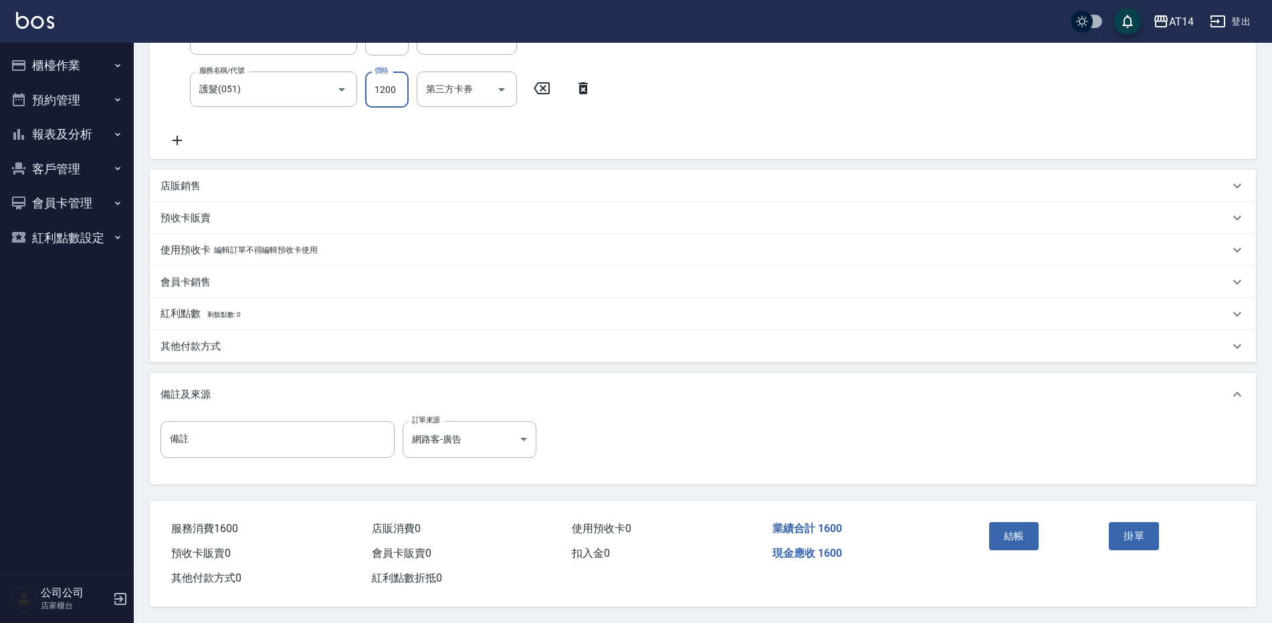
scroll to position [254, 0]
type input "1200"
click at [1013, 531] on button "結帳" at bounding box center [1014, 536] width 50 height 28
